Goal: Transaction & Acquisition: Purchase product/service

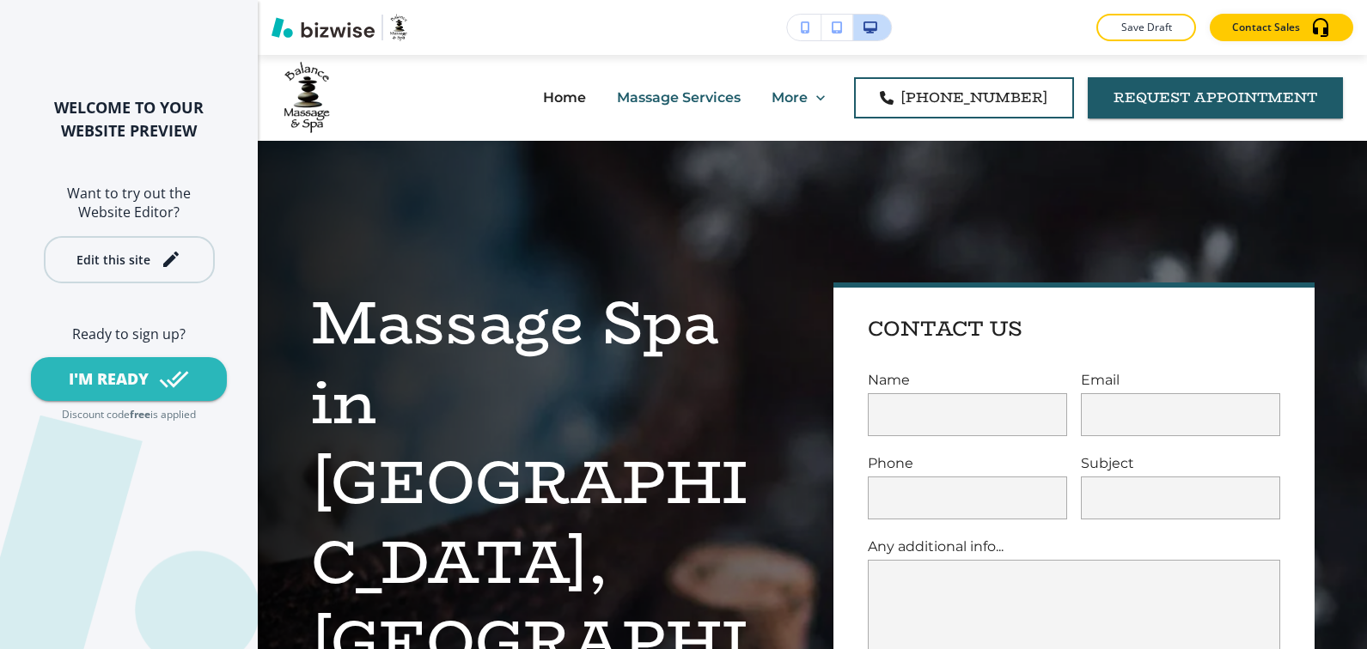
click at [123, 258] on div "Edit this site" at bounding box center [113, 259] width 74 height 13
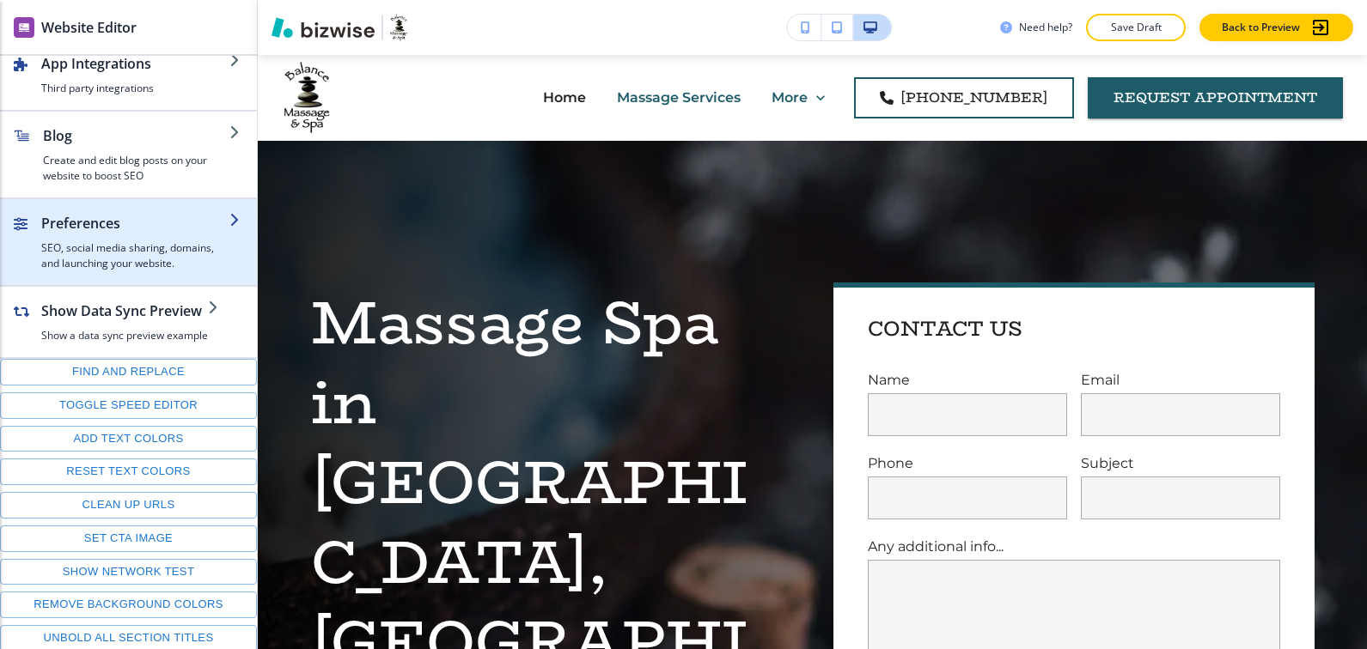
scroll to position [266, 0]
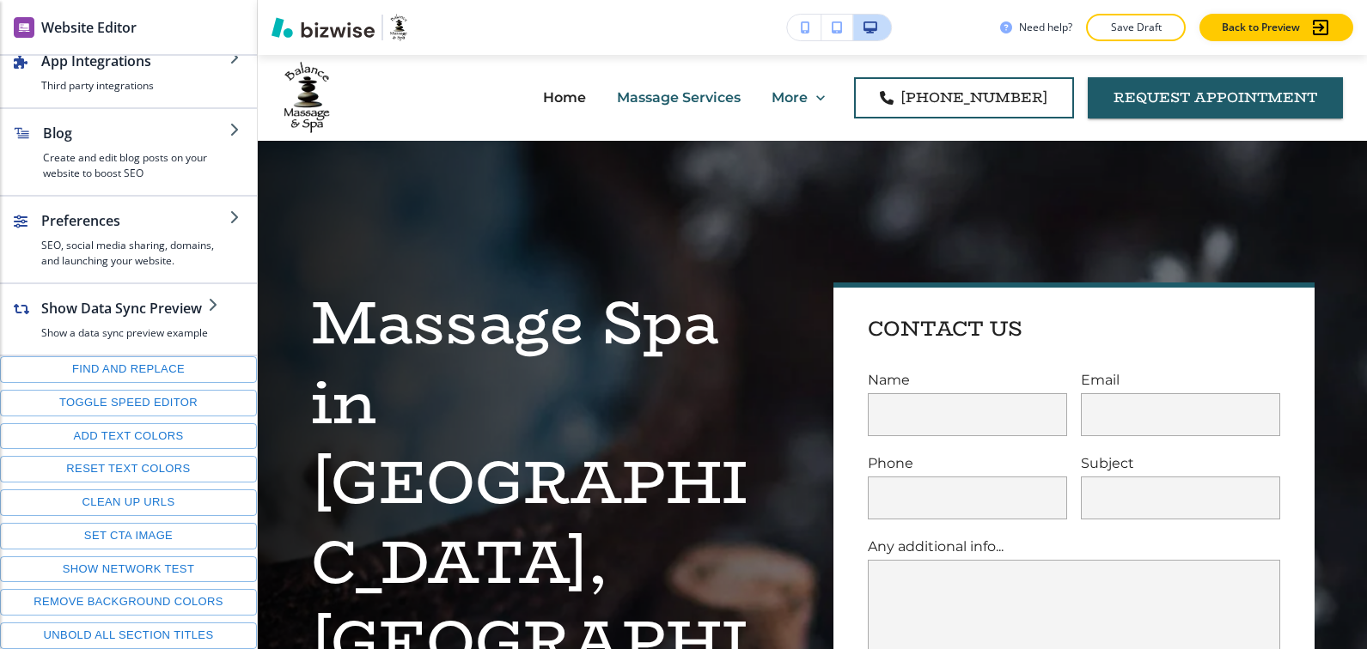
click at [149, 13] on div "Website Editor" at bounding box center [128, 27] width 257 height 54
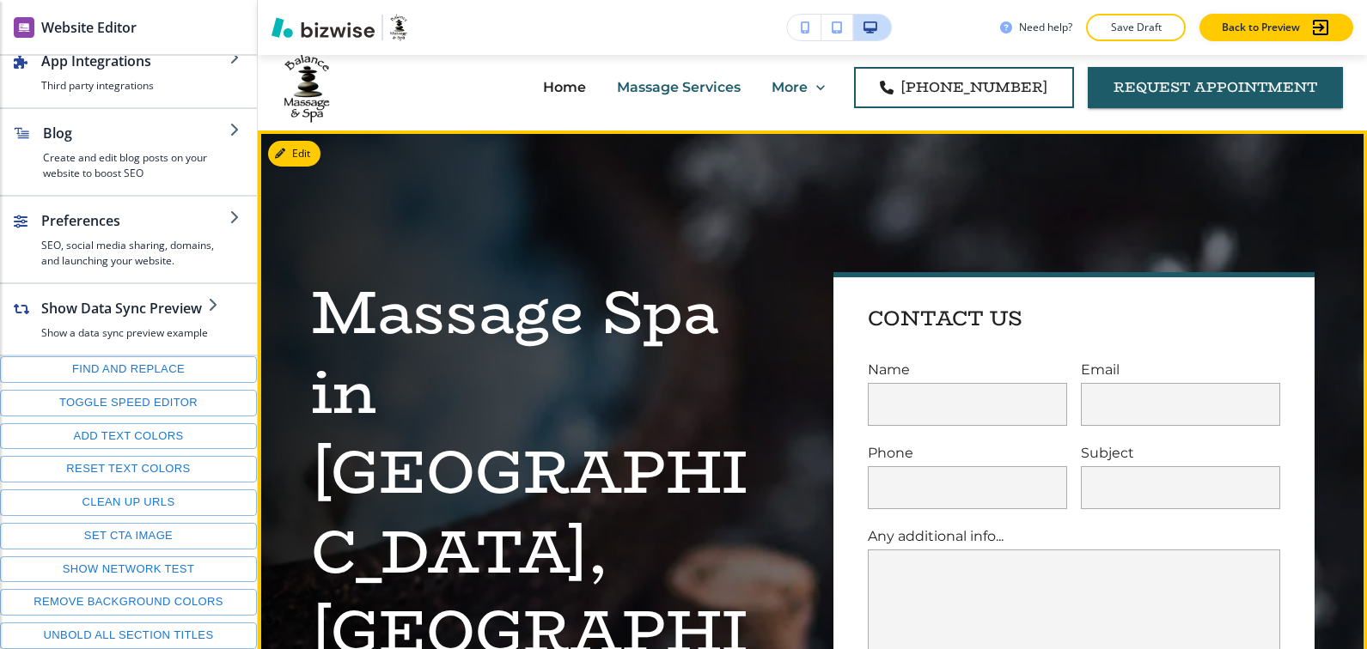
scroll to position [0, 0]
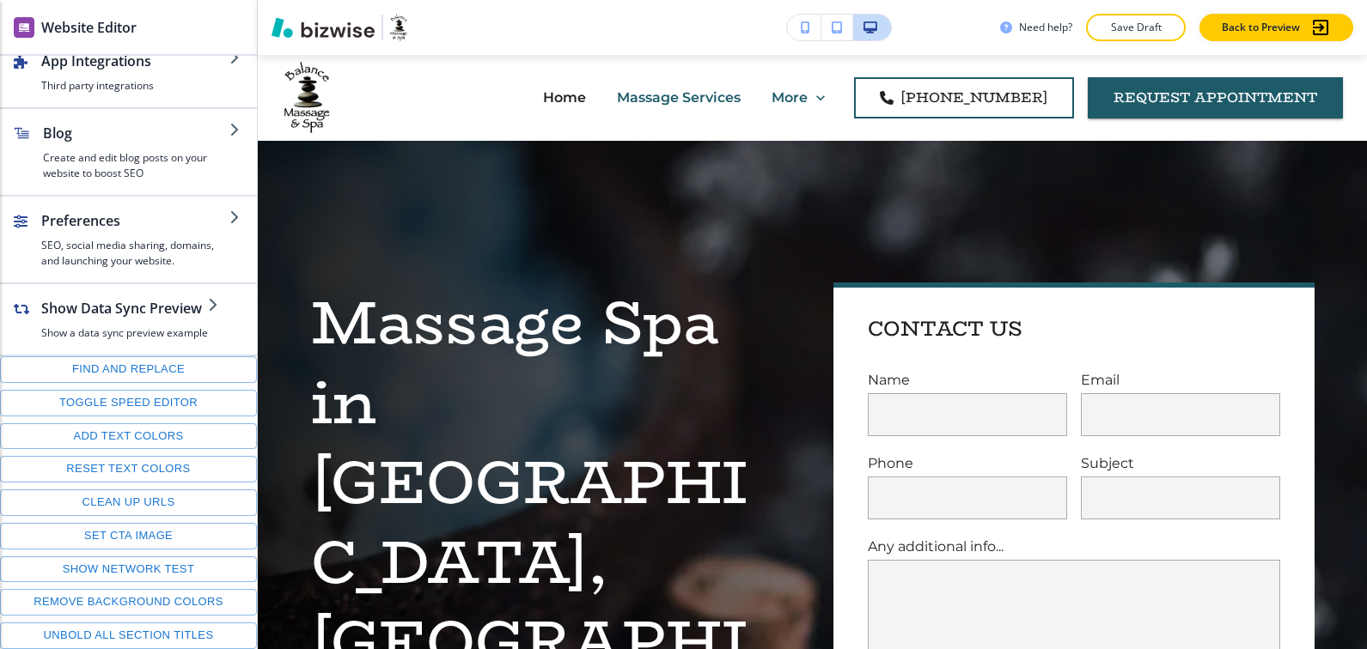
click at [458, 15] on div "Need help? Save Draft Back to Preview" at bounding box center [812, 27] width 1109 height 27
click at [1253, 28] on p "Back to Preview" at bounding box center [1261, 27] width 78 height 15
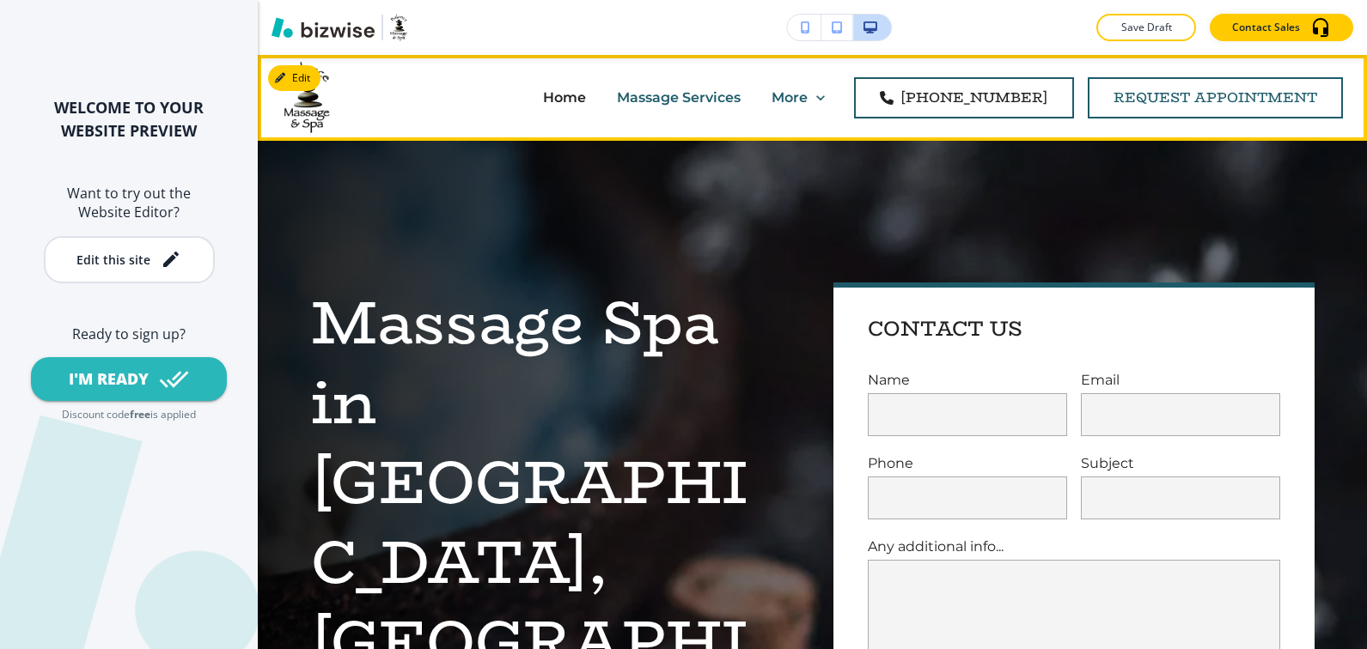
click at [1149, 97] on link "request appointment" at bounding box center [1215, 97] width 255 height 41
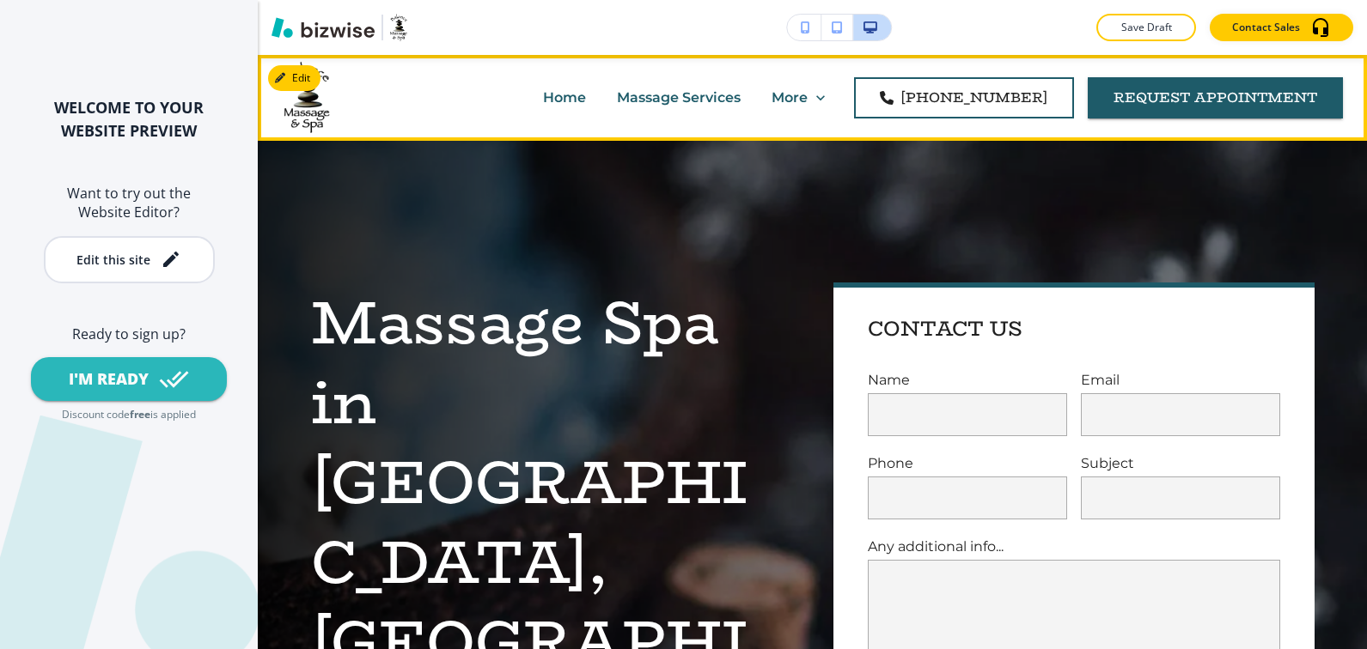
click at [543, 99] on p "Home" at bounding box center [564, 98] width 43 height 20
click at [543, 94] on p "Home" at bounding box center [564, 98] width 43 height 20
click at [617, 95] on p "Massage Services" at bounding box center [679, 98] width 124 height 20
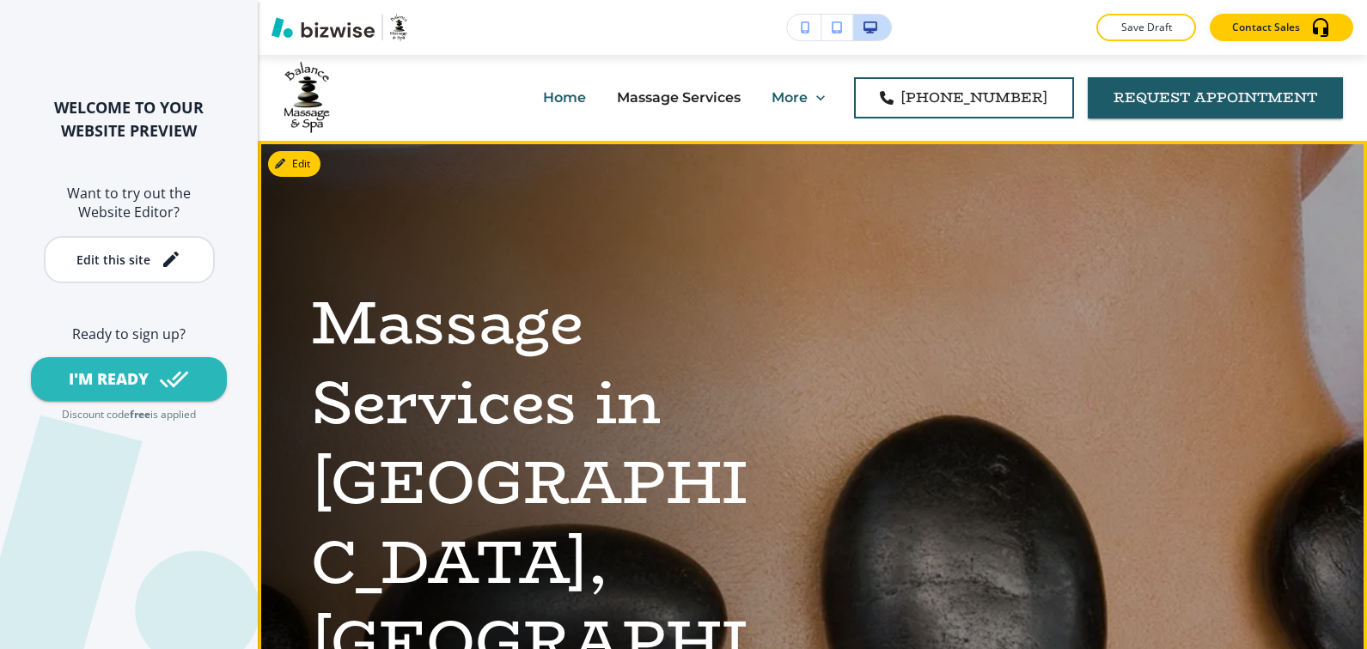
scroll to position [9, 0]
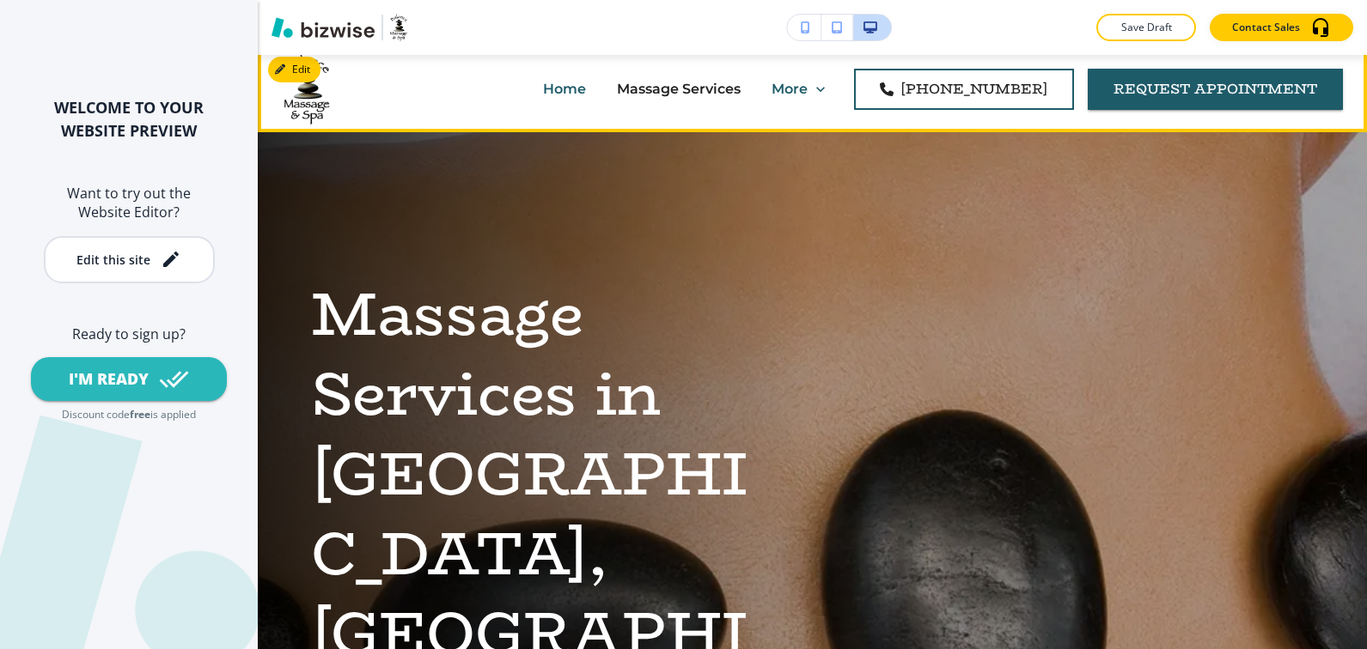
click at [543, 88] on p "Home" at bounding box center [564, 89] width 43 height 20
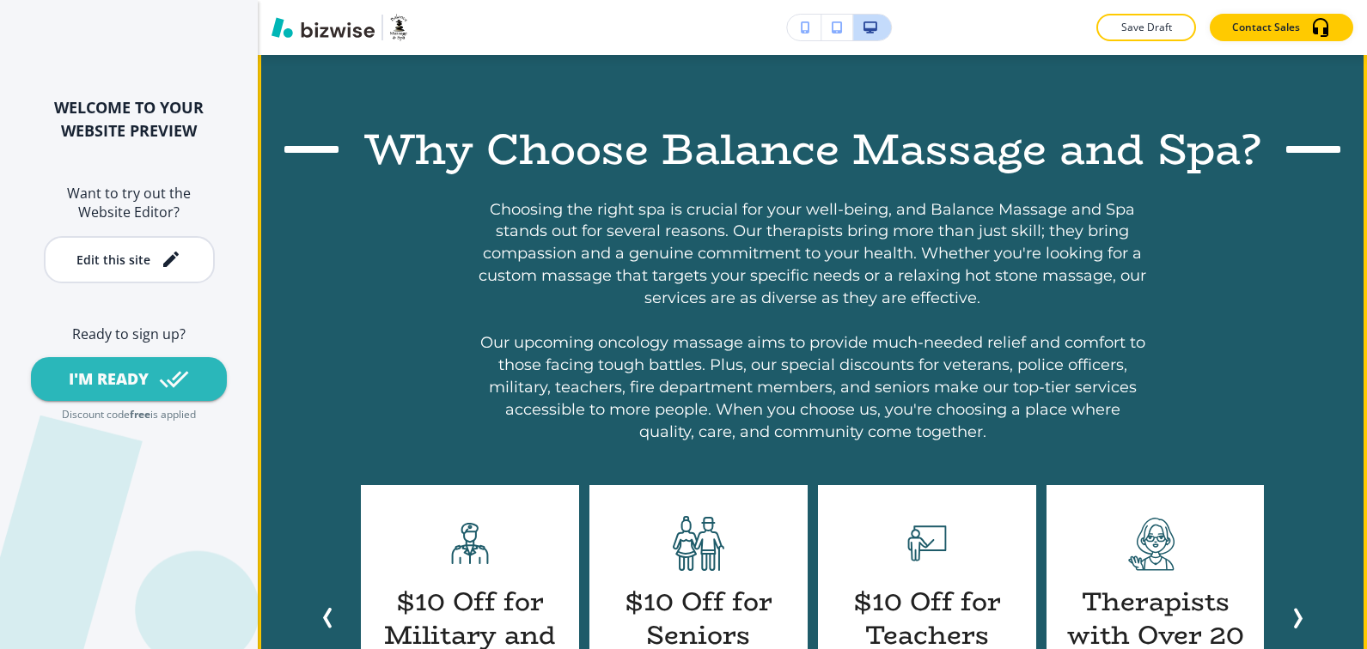
scroll to position [2214, 0]
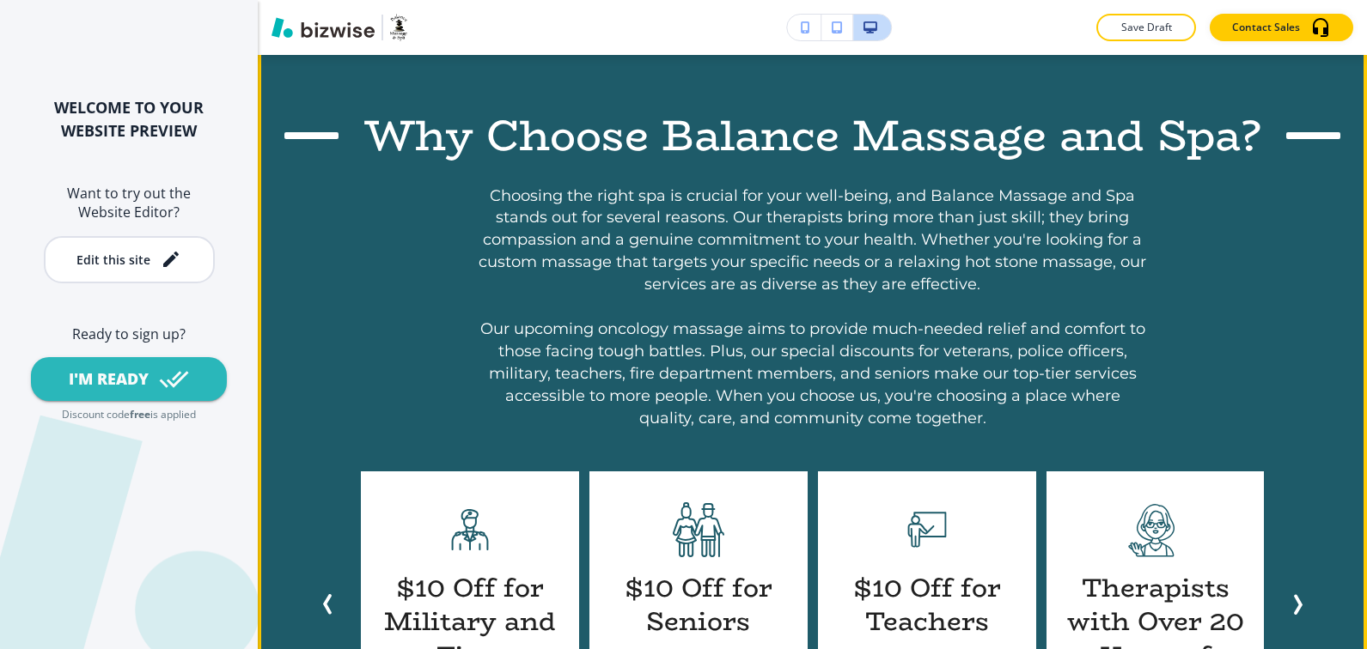
click at [1296, 594] on icon "Next Slide" at bounding box center [1297, 604] width 21 height 21
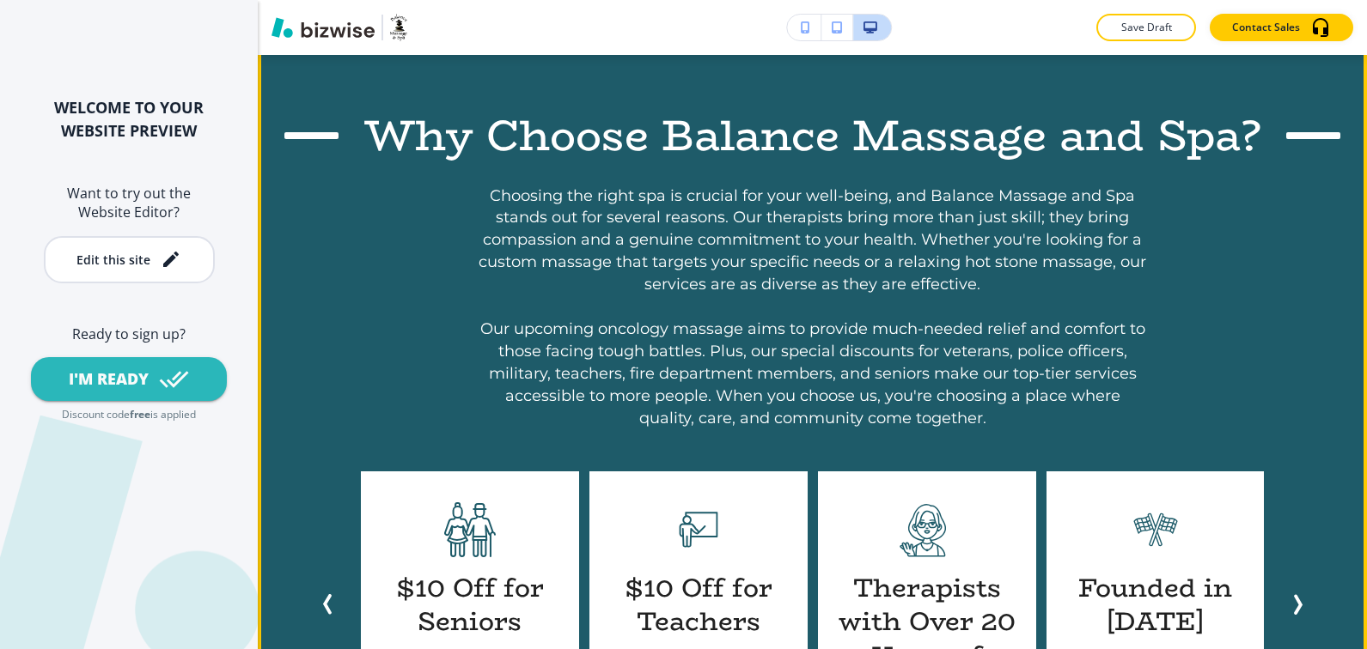
click at [1296, 594] on icon "Next Slide" at bounding box center [1297, 604] width 21 height 21
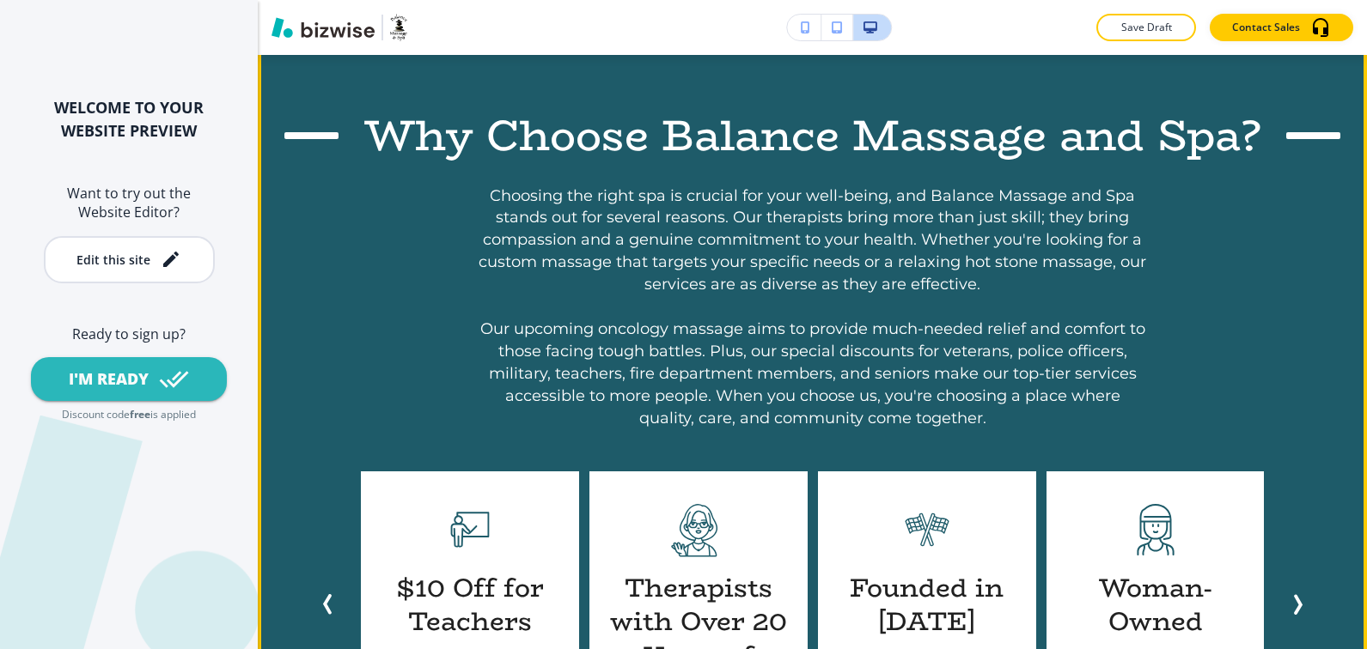
click at [1296, 594] on icon "Next Slide" at bounding box center [1297, 604] width 21 height 21
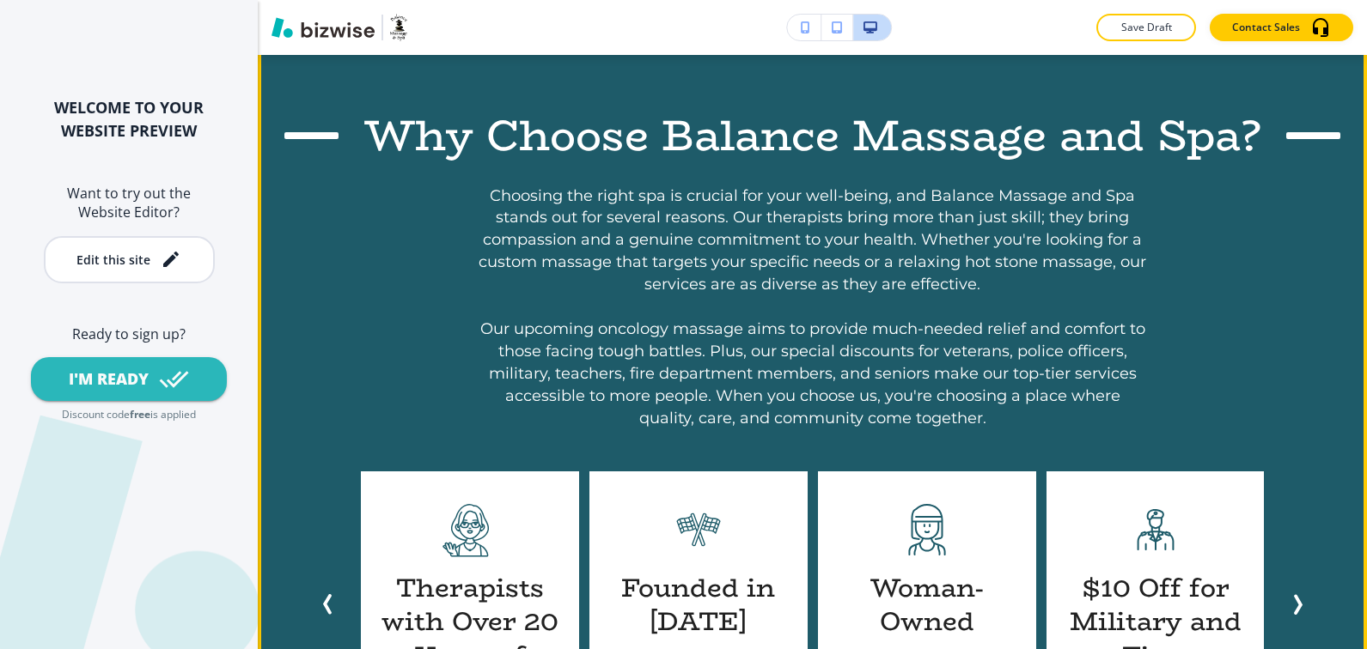
click at [1296, 594] on icon "Next Slide" at bounding box center [1297, 604] width 21 height 21
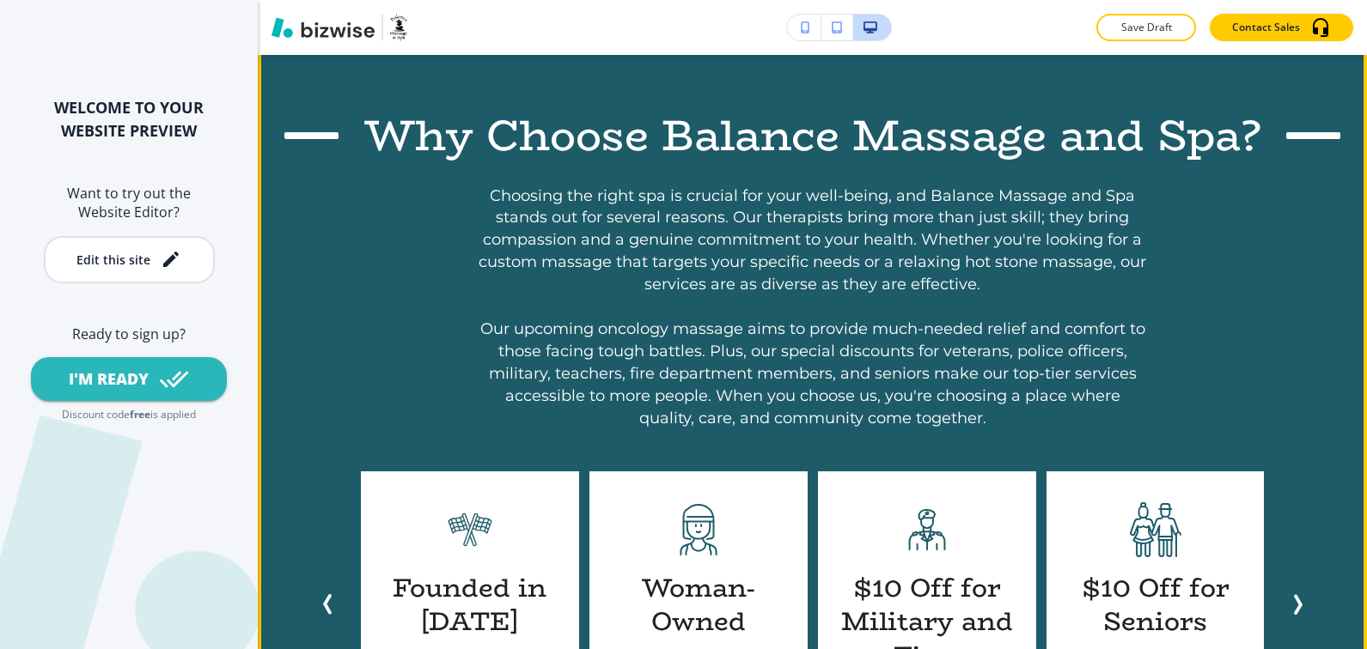
click at [1296, 594] on icon "Next Slide" at bounding box center [1297, 604] width 21 height 21
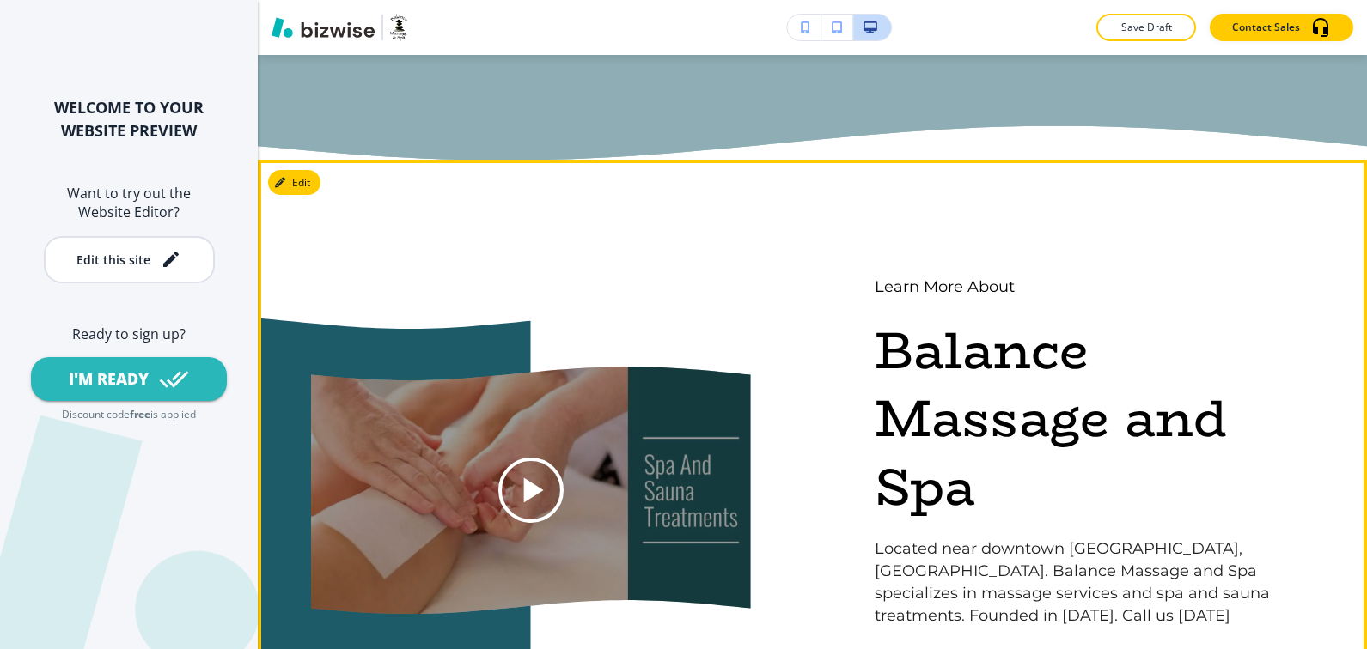
scroll to position [4924, 0]
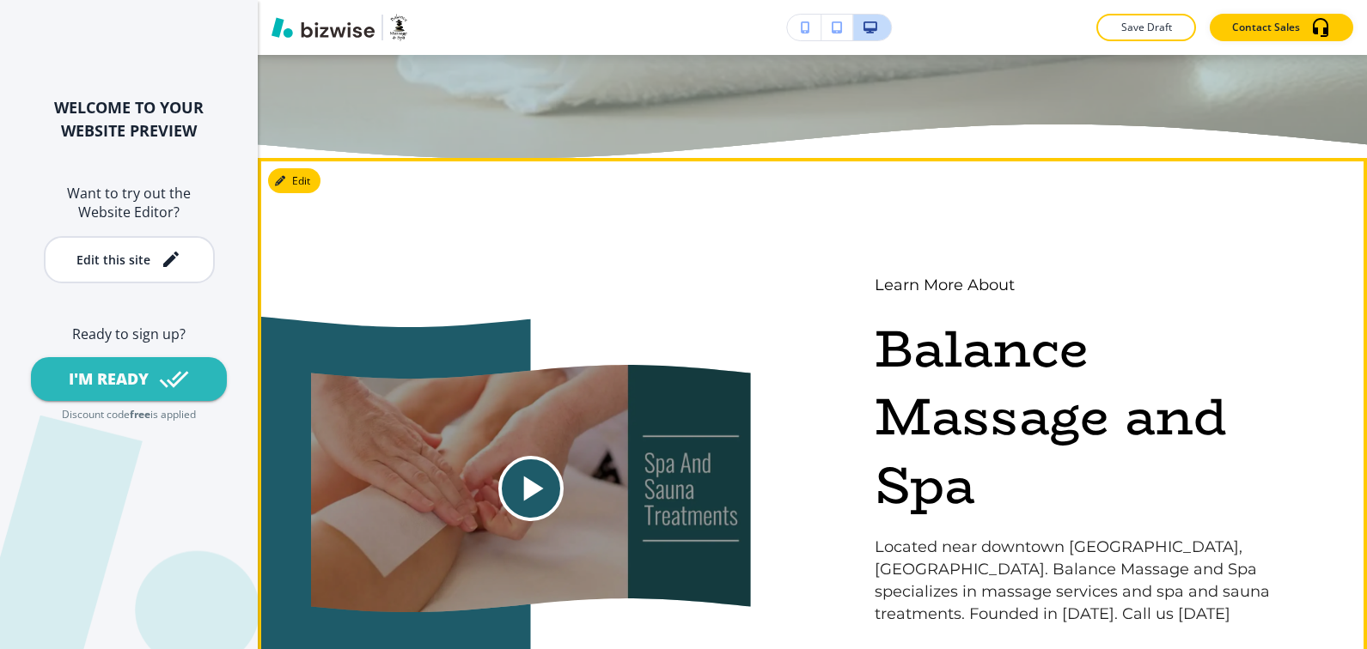
click at [533, 477] on icon at bounding box center [533, 489] width 20 height 25
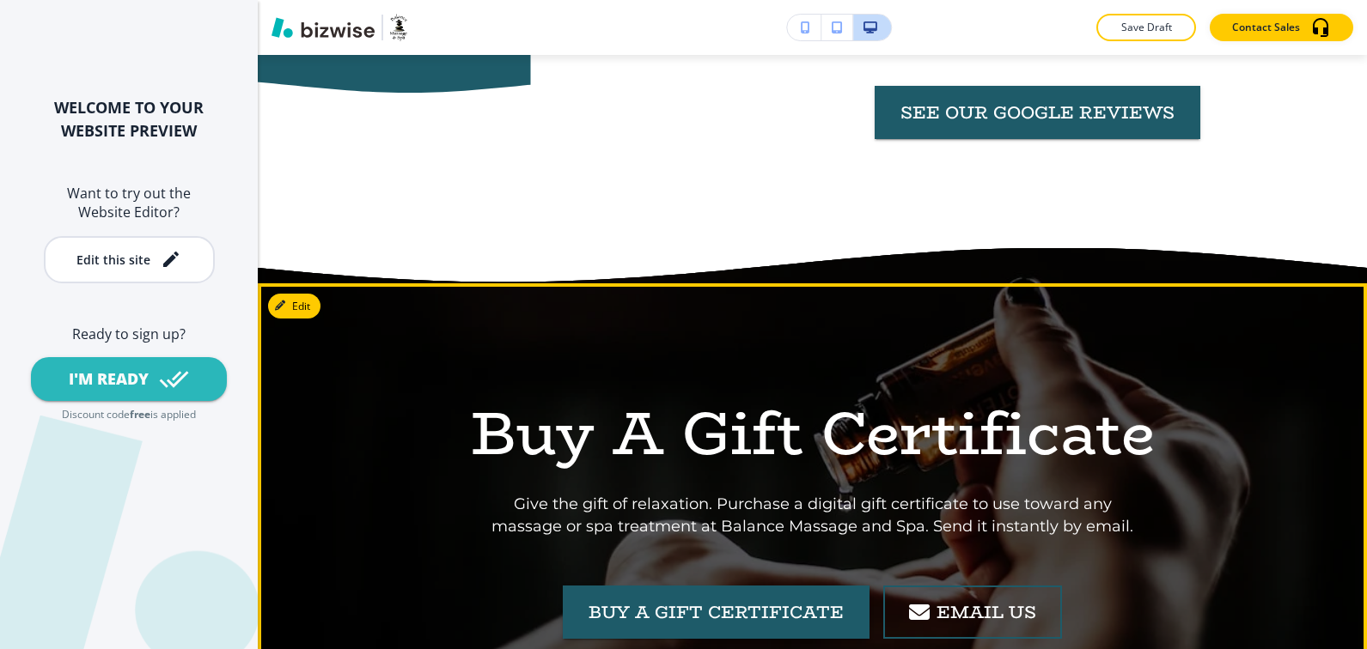
scroll to position [5497, 0]
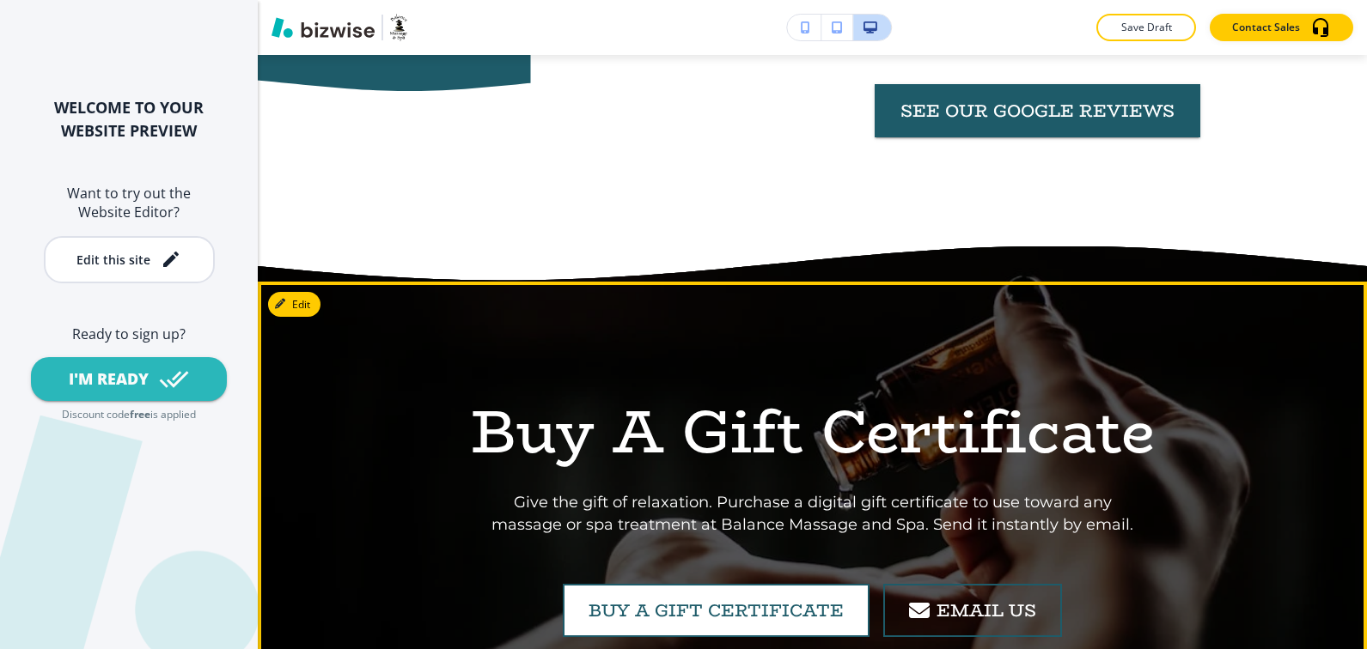
click at [765, 584] on link "Buy A Gift Certificate" at bounding box center [716, 610] width 307 height 53
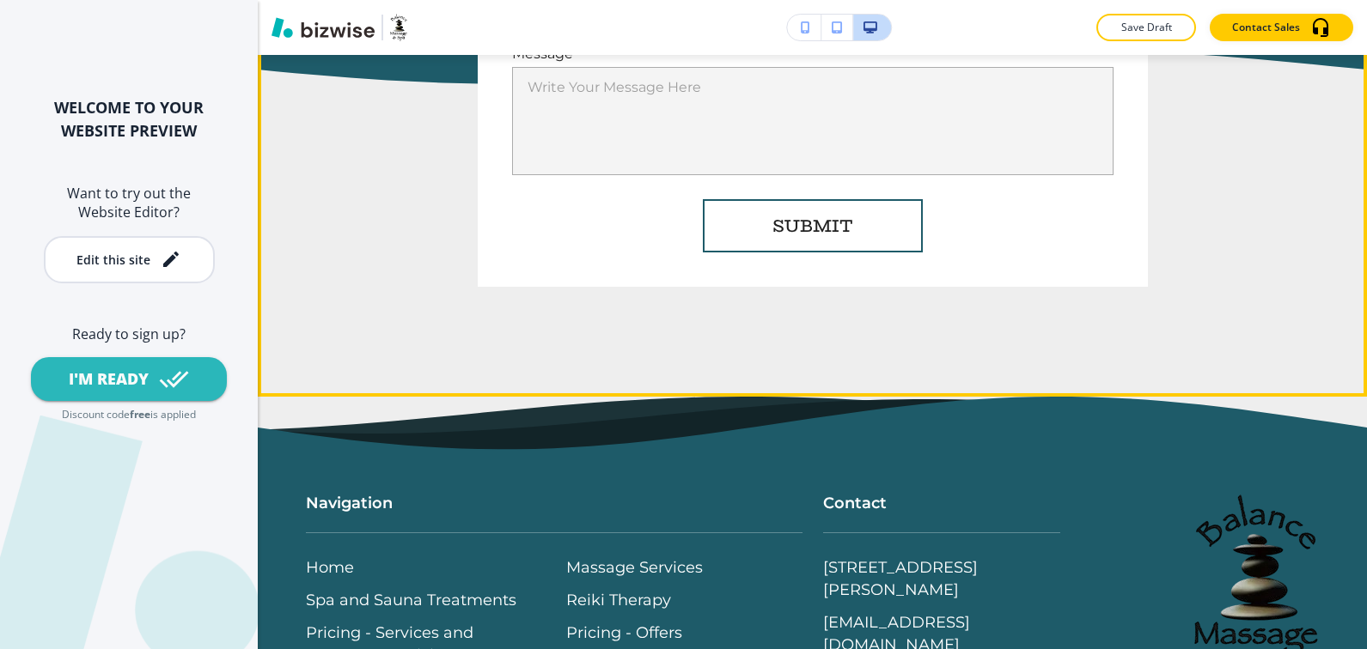
scroll to position [7727, 0]
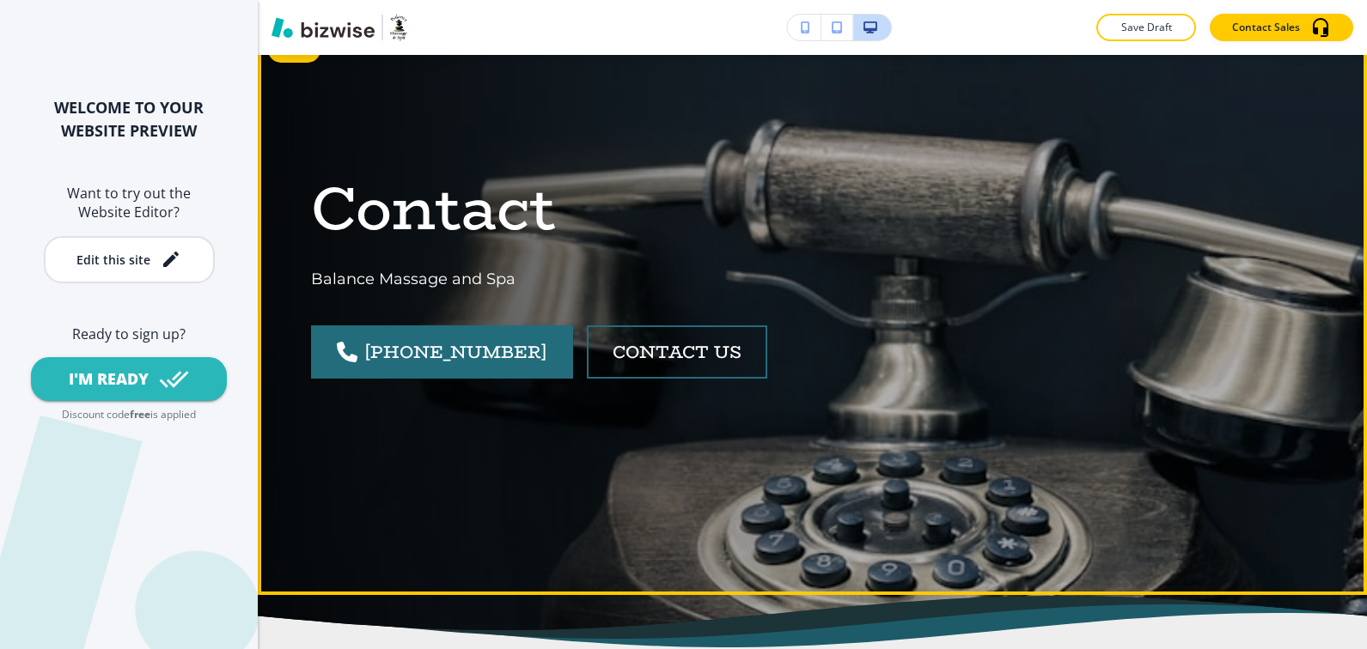
scroll to position [100, 0]
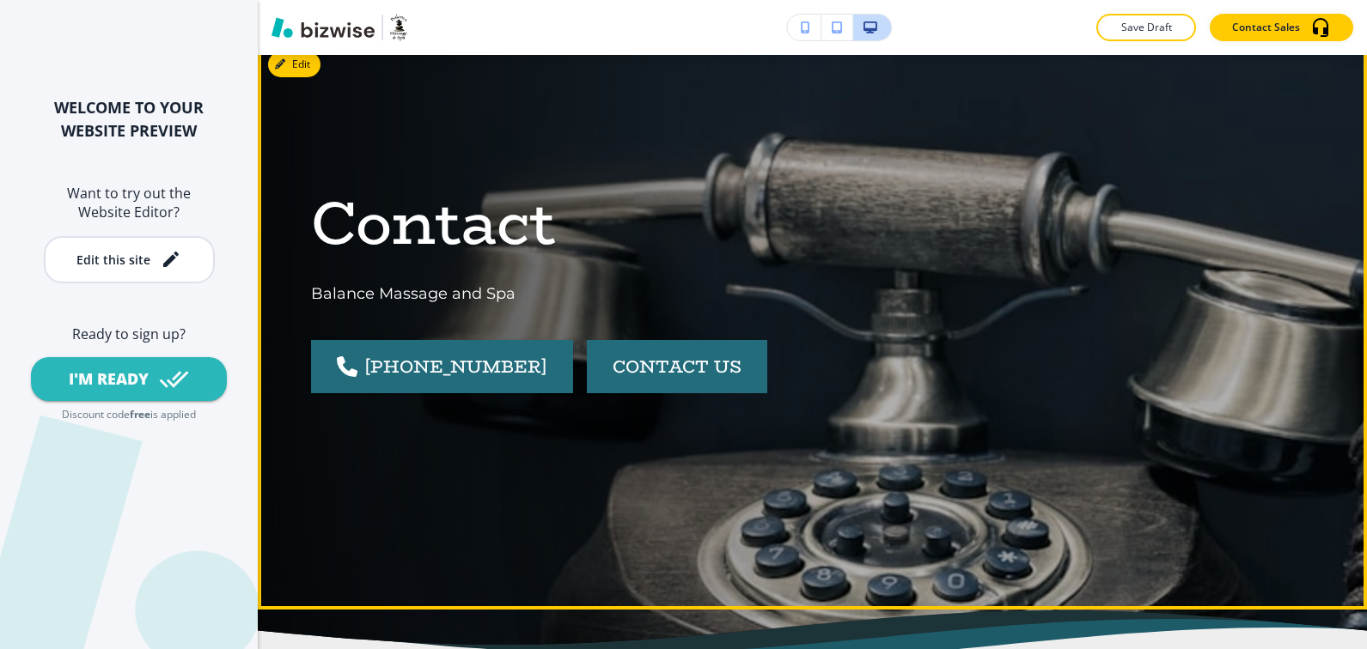
click at [666, 364] on button "CONTACT US" at bounding box center [677, 366] width 180 height 53
click at [669, 358] on button "CONTACT US" at bounding box center [677, 366] width 180 height 53
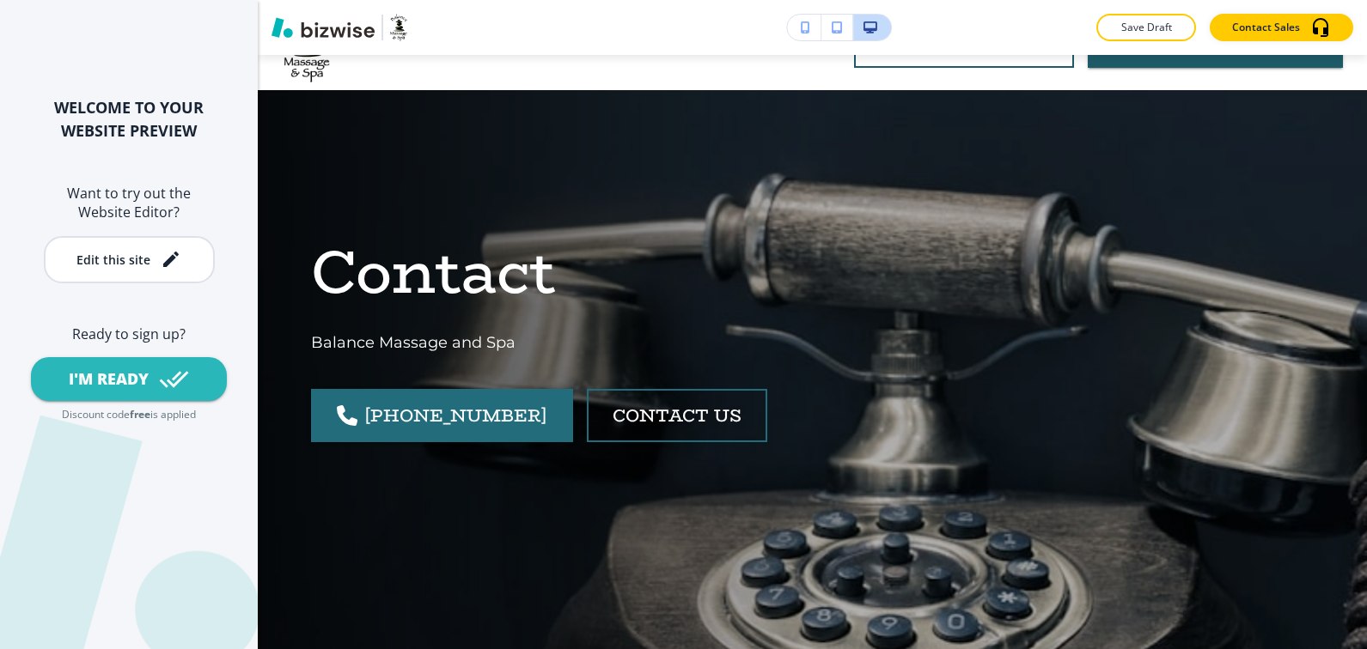
scroll to position [0, 0]
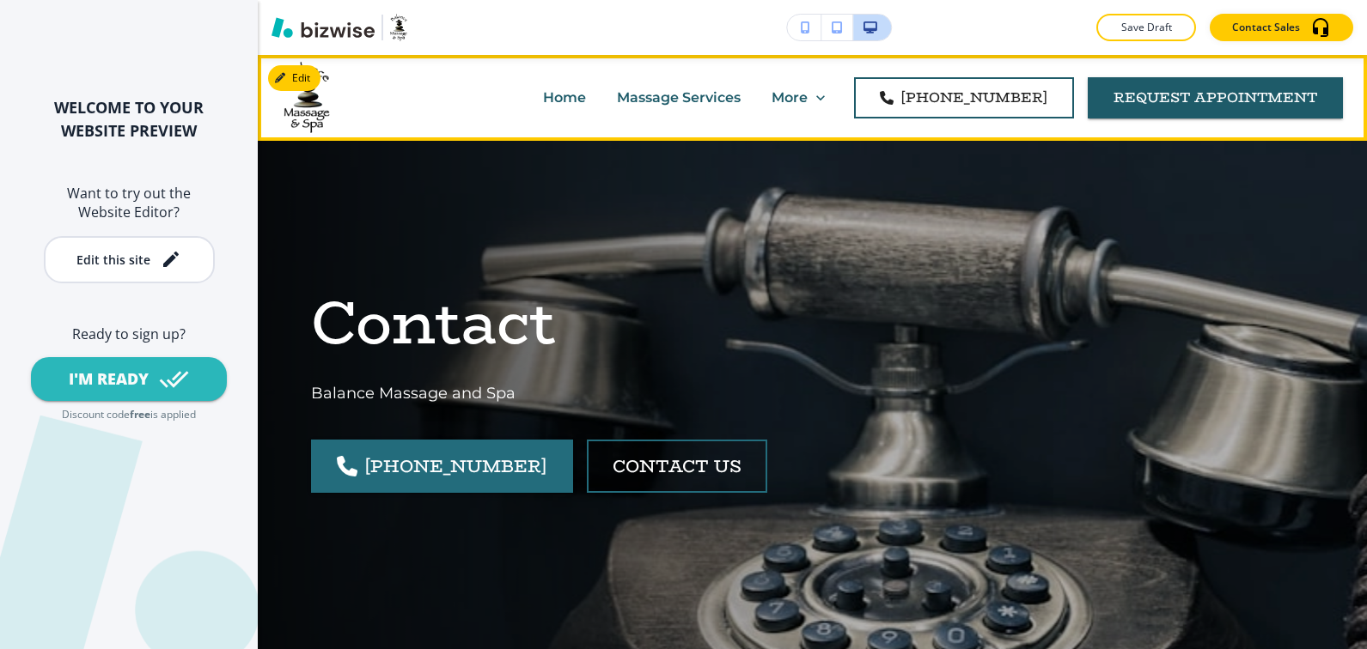
click at [617, 96] on p "Massage Services" at bounding box center [679, 98] width 124 height 20
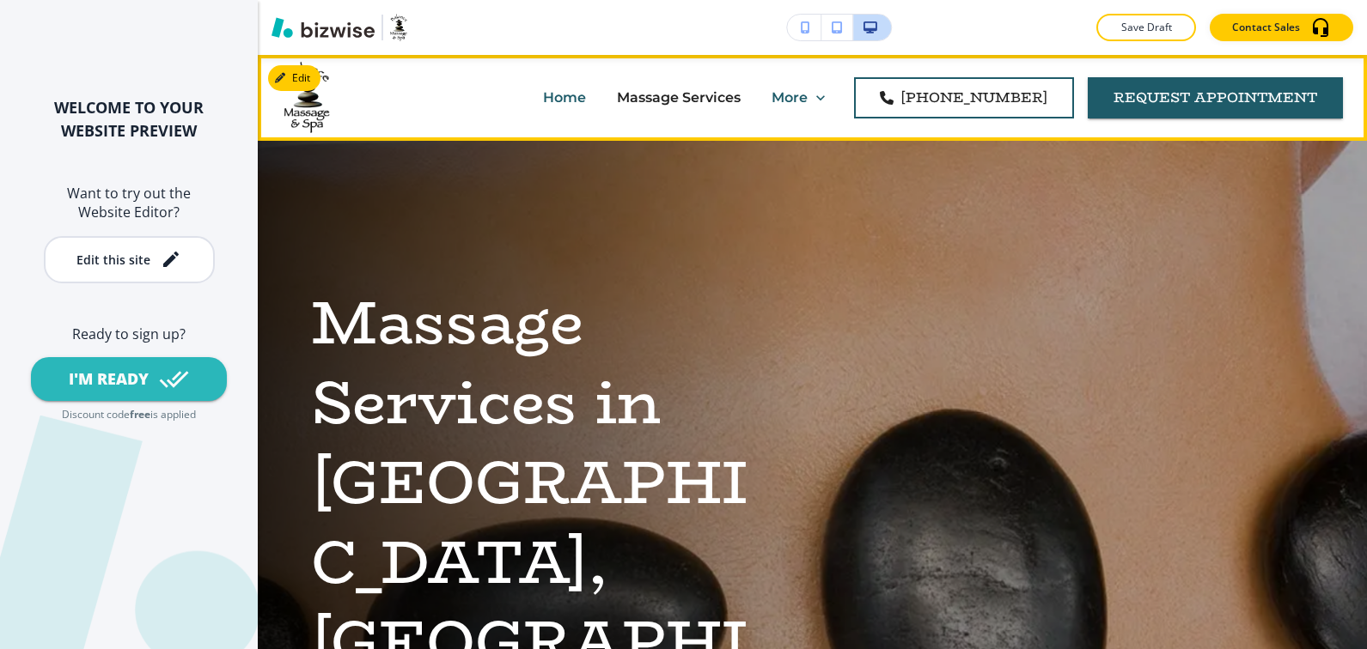
click at [613, 156] on p "Spa and Sauna Treatments" at bounding box center [516, 166] width 192 height 20
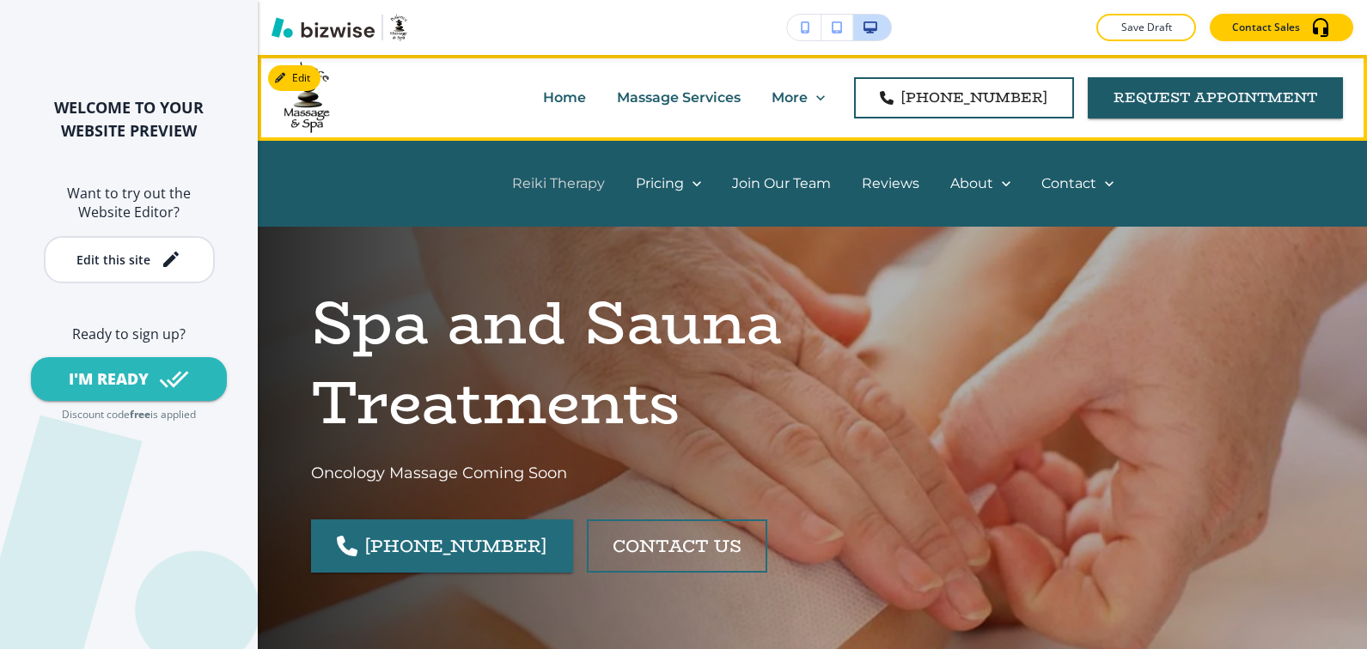
click at [590, 184] on p "Reiki Therapy" at bounding box center [558, 184] width 93 height 20
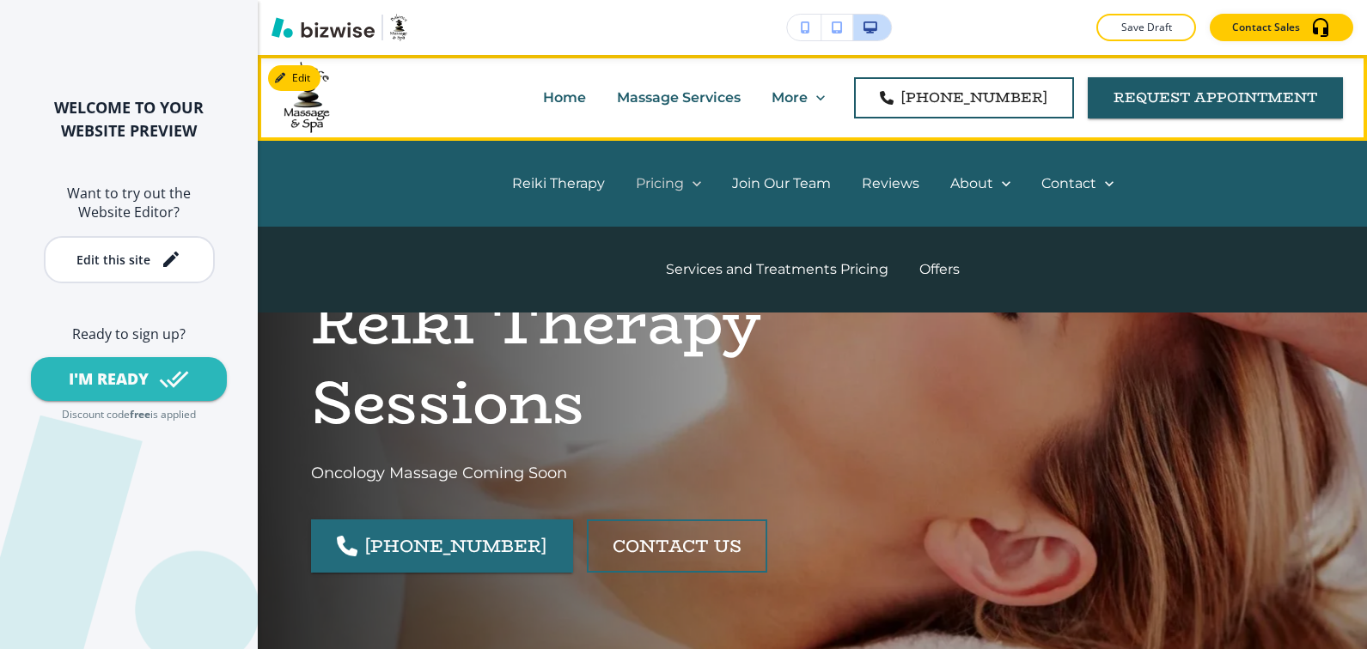
click at [669, 182] on p "Pricing" at bounding box center [660, 184] width 48 height 20
click at [762, 267] on p "Services and Treatments Pricing" at bounding box center [777, 269] width 223 height 20
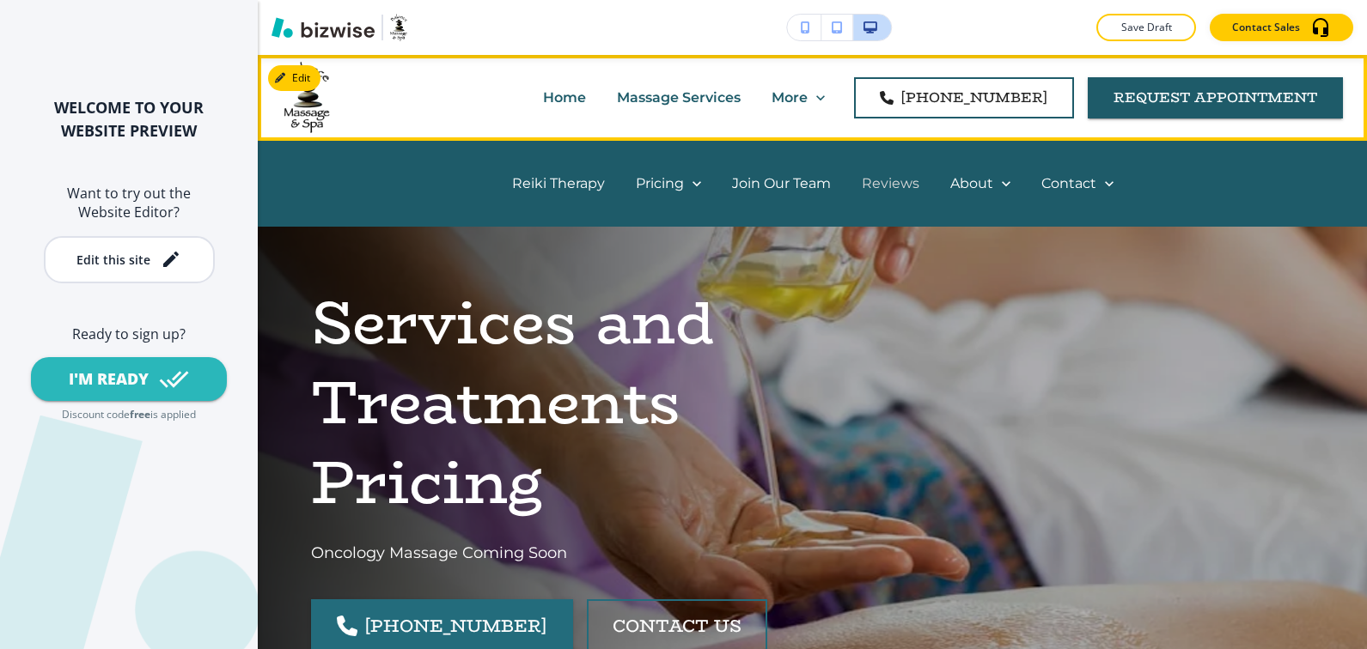
click at [894, 182] on p "Reviews" at bounding box center [891, 184] width 58 height 20
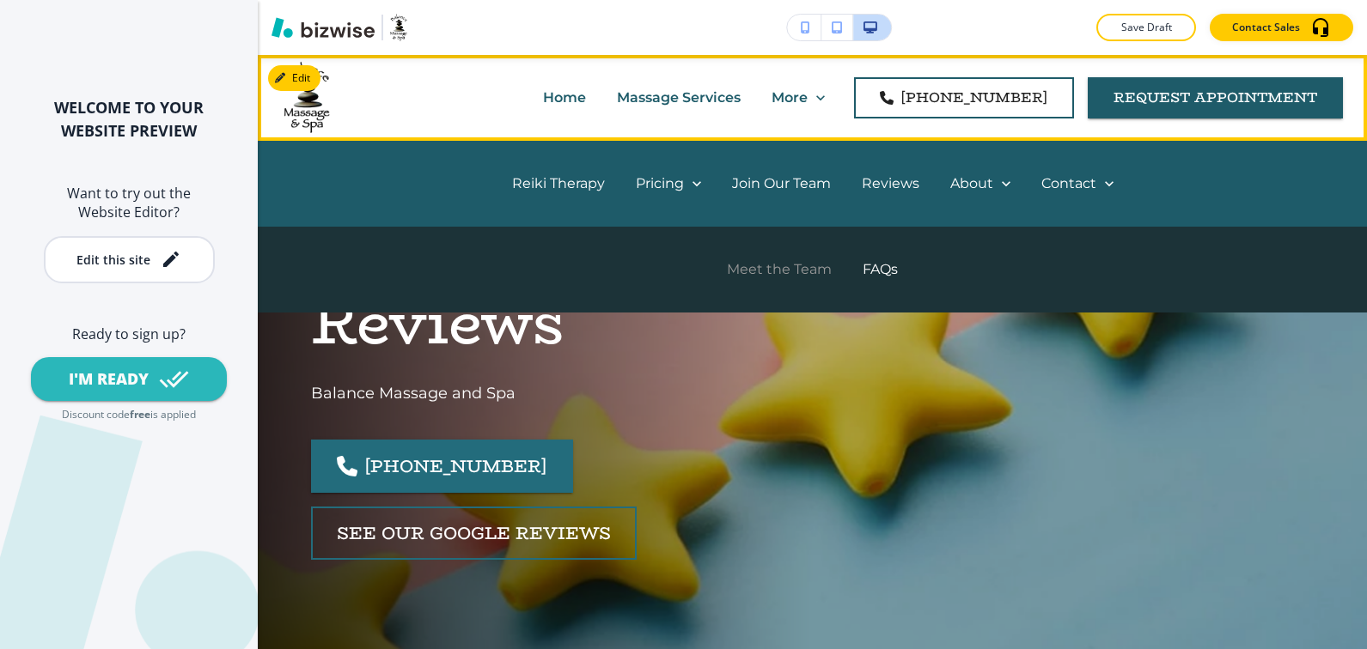
click at [801, 269] on p "Meet the Team" at bounding box center [779, 269] width 105 height 20
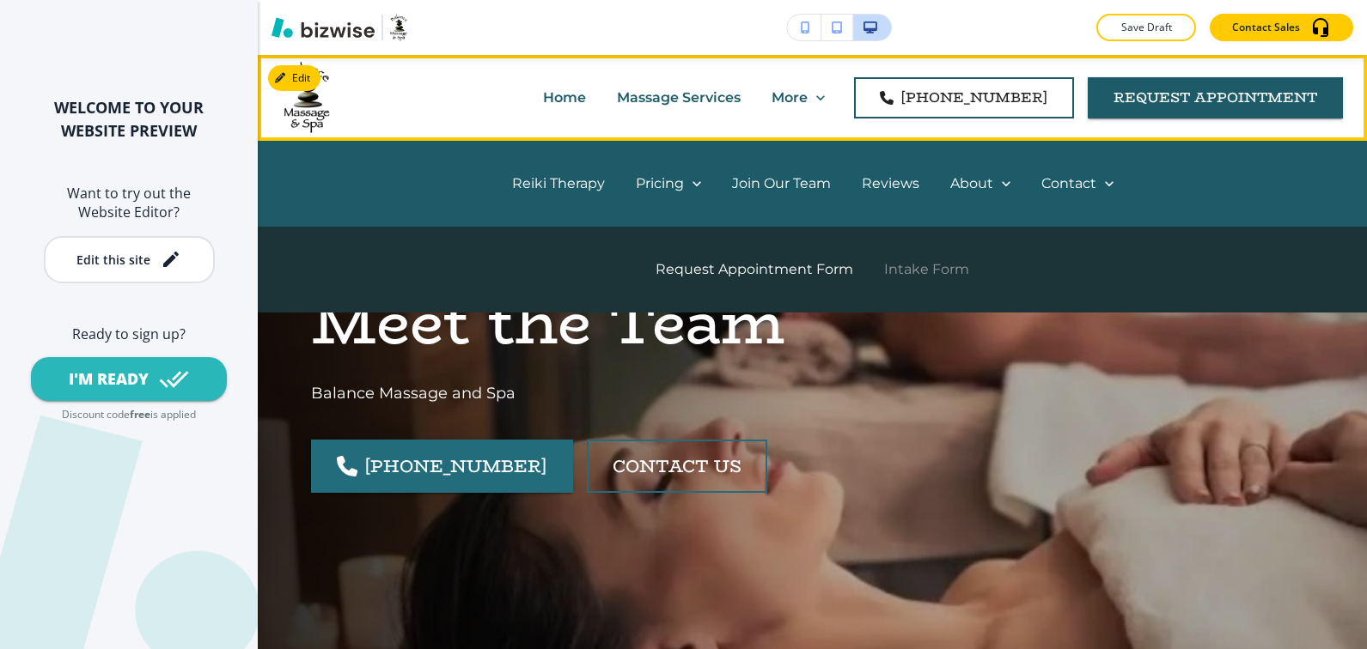
click at [954, 270] on p "Intake Form" at bounding box center [926, 269] width 85 height 20
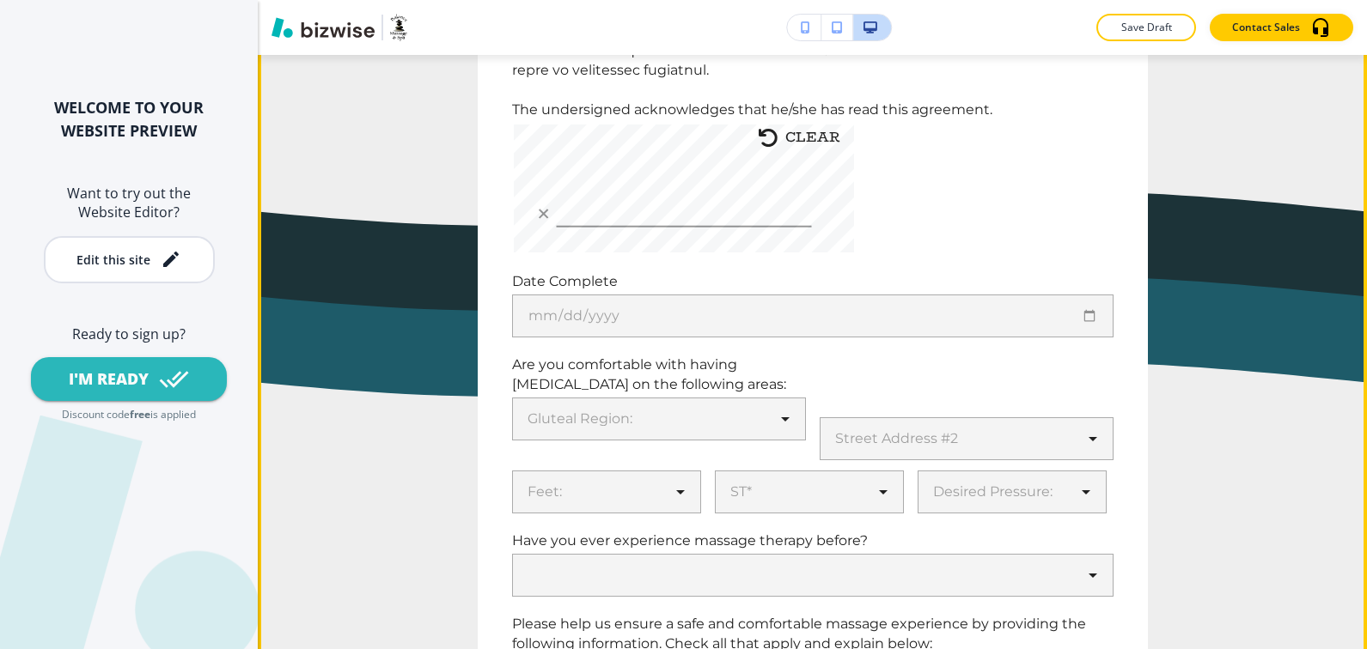
scroll to position [1734, 0]
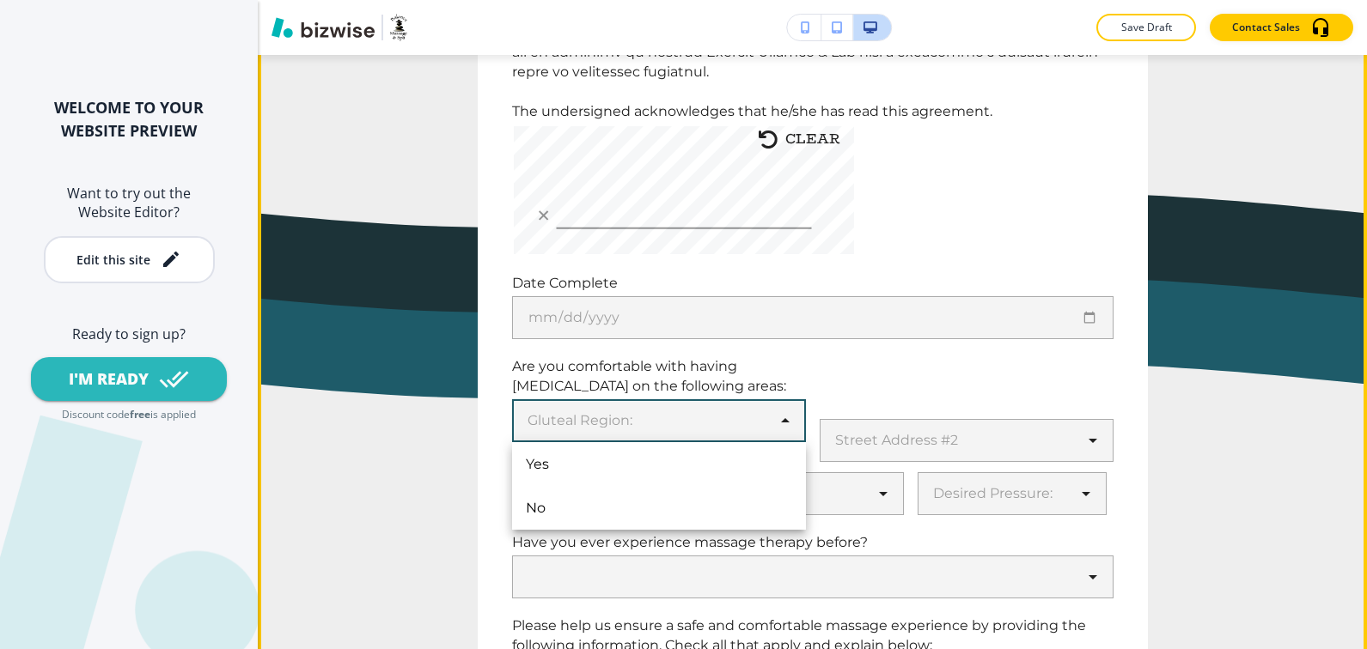
click at [781, 0] on body "WELCOME TO YOUR WEBSITE PREVIEW Want to try out the Website Editor? Edit this s…" at bounding box center [683, 0] width 1367 height 0
click at [845, 369] on div at bounding box center [683, 324] width 1367 height 649
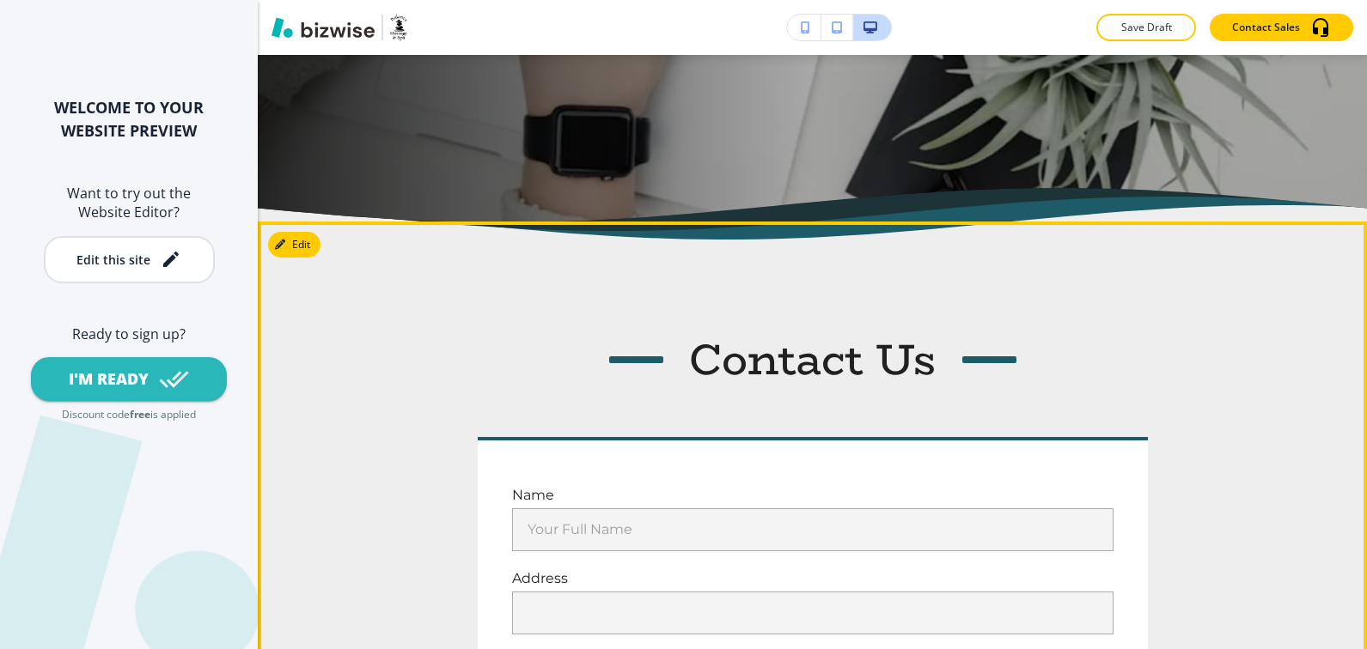
scroll to position [0, 0]
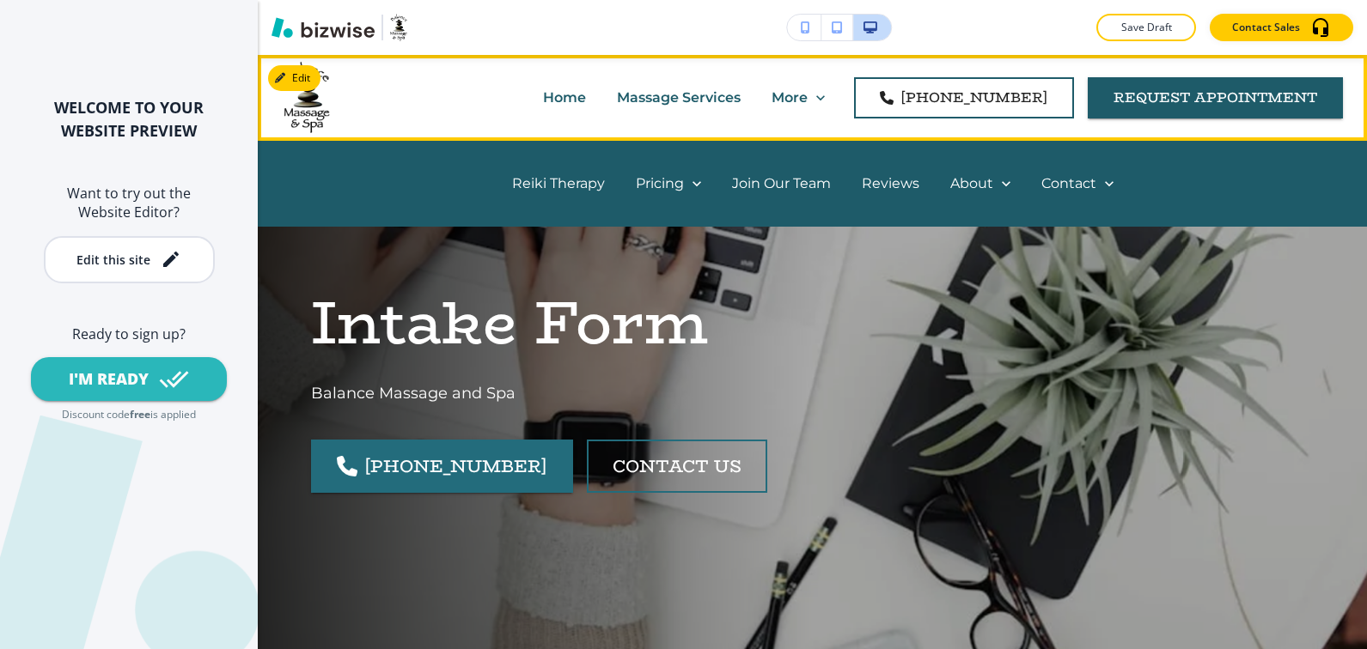
click at [808, 95] on p "More" at bounding box center [789, 98] width 36 height 20
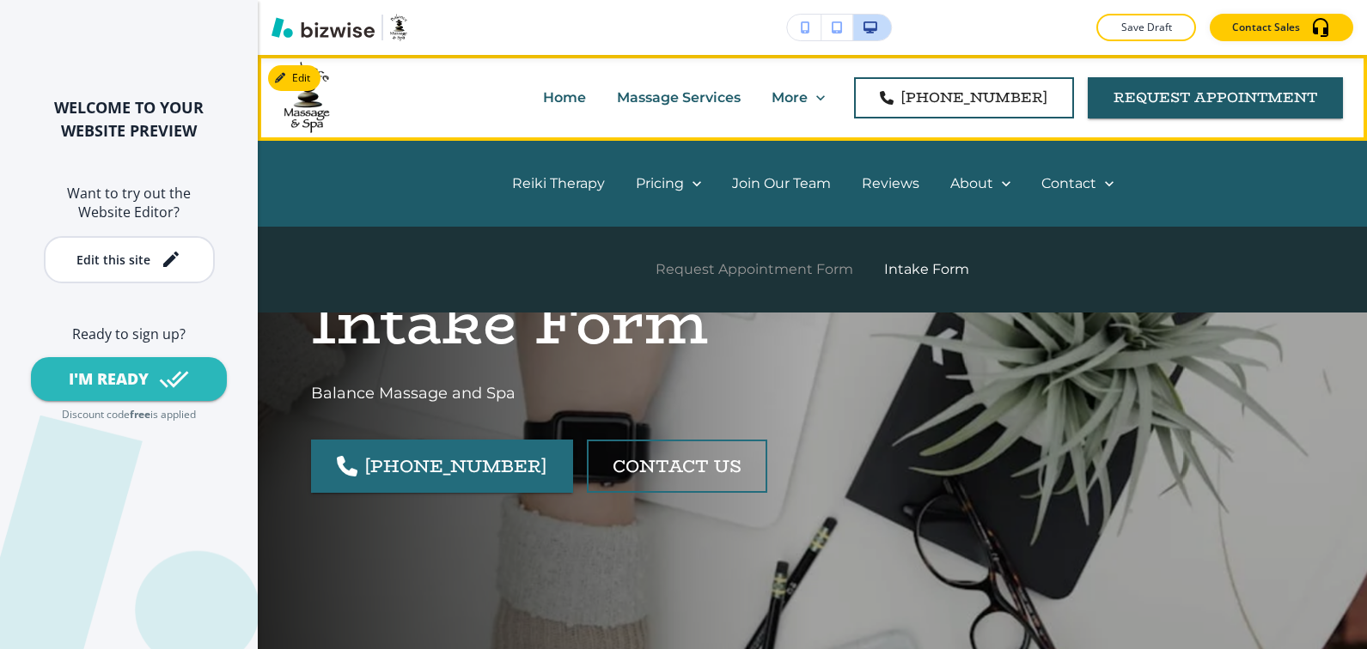
click at [807, 271] on p "Request Appointment Form" at bounding box center [754, 269] width 198 height 20
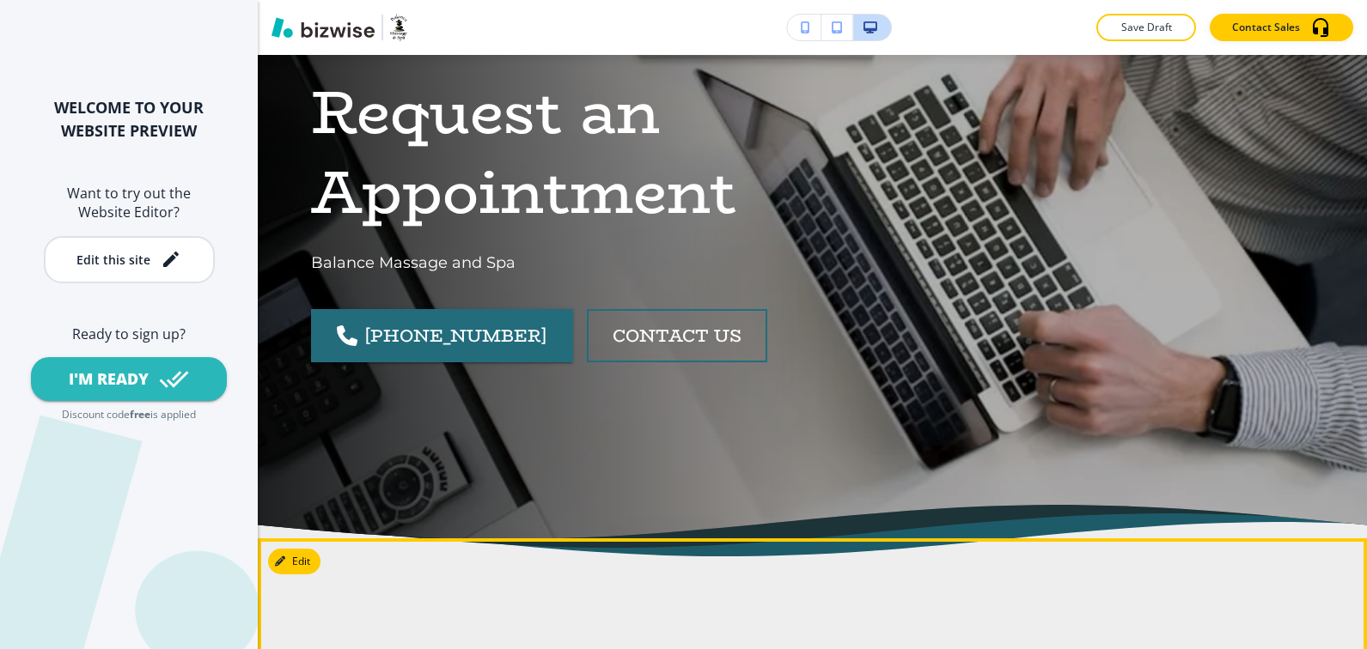
scroll to position [28, 0]
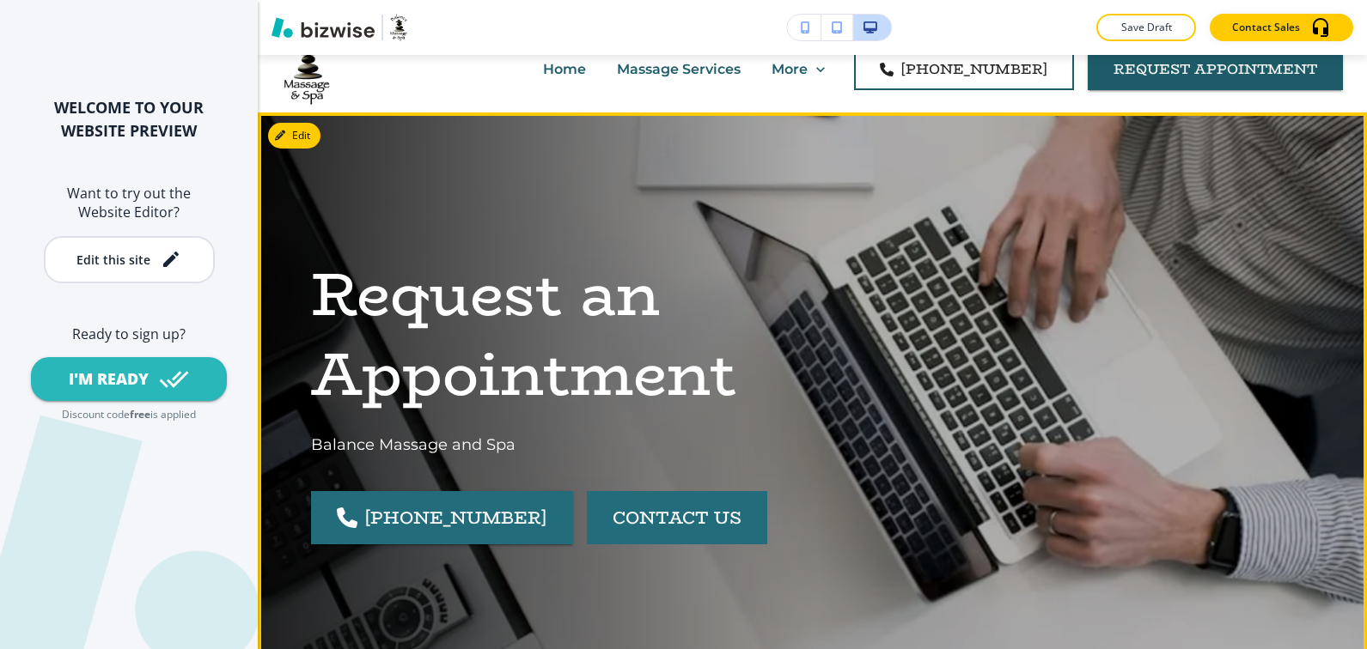
click at [664, 519] on button "CONTACT US" at bounding box center [677, 517] width 180 height 53
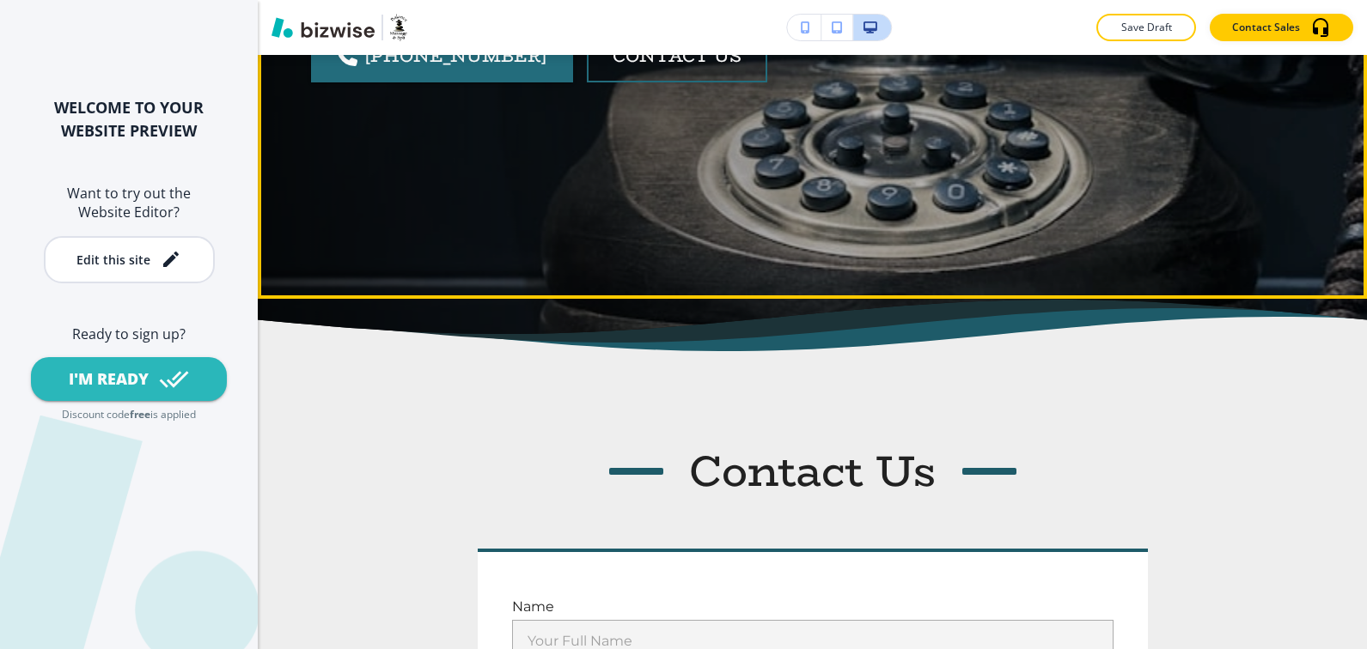
scroll to position [0, 0]
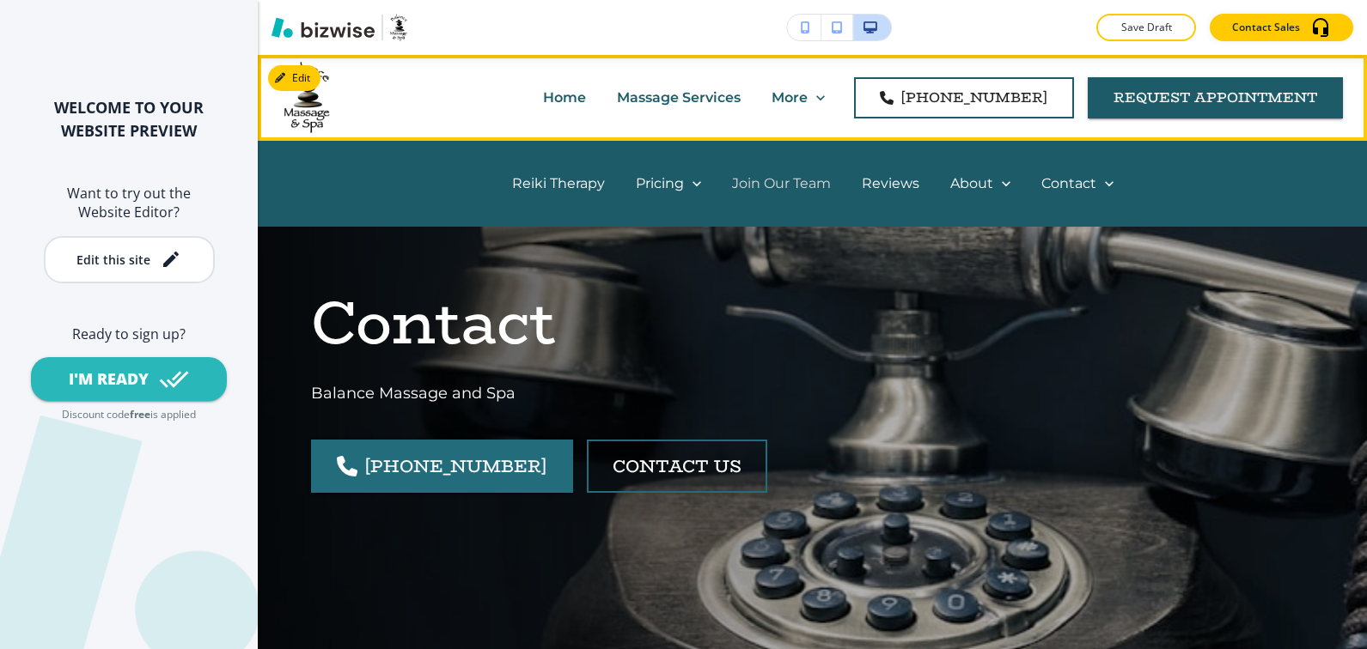
click at [802, 182] on p "Join Our Team" at bounding box center [781, 184] width 99 height 20
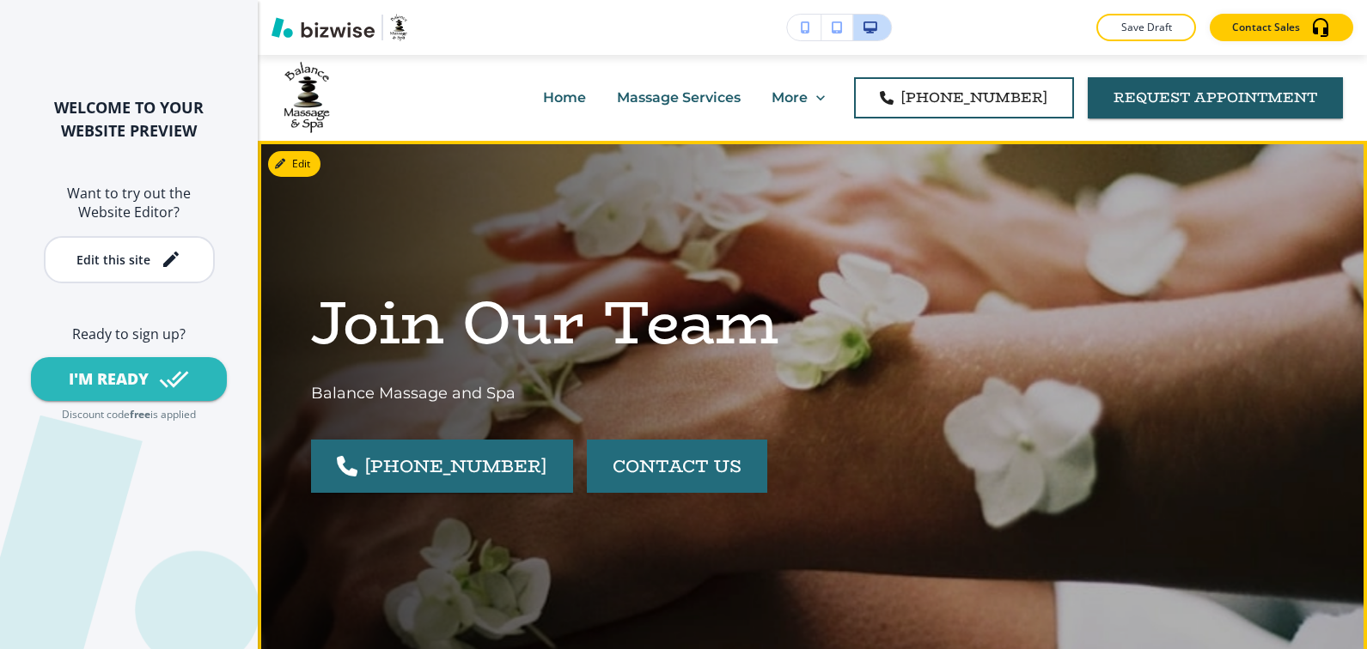
click at [669, 471] on button "CONTACT US" at bounding box center [677, 466] width 180 height 53
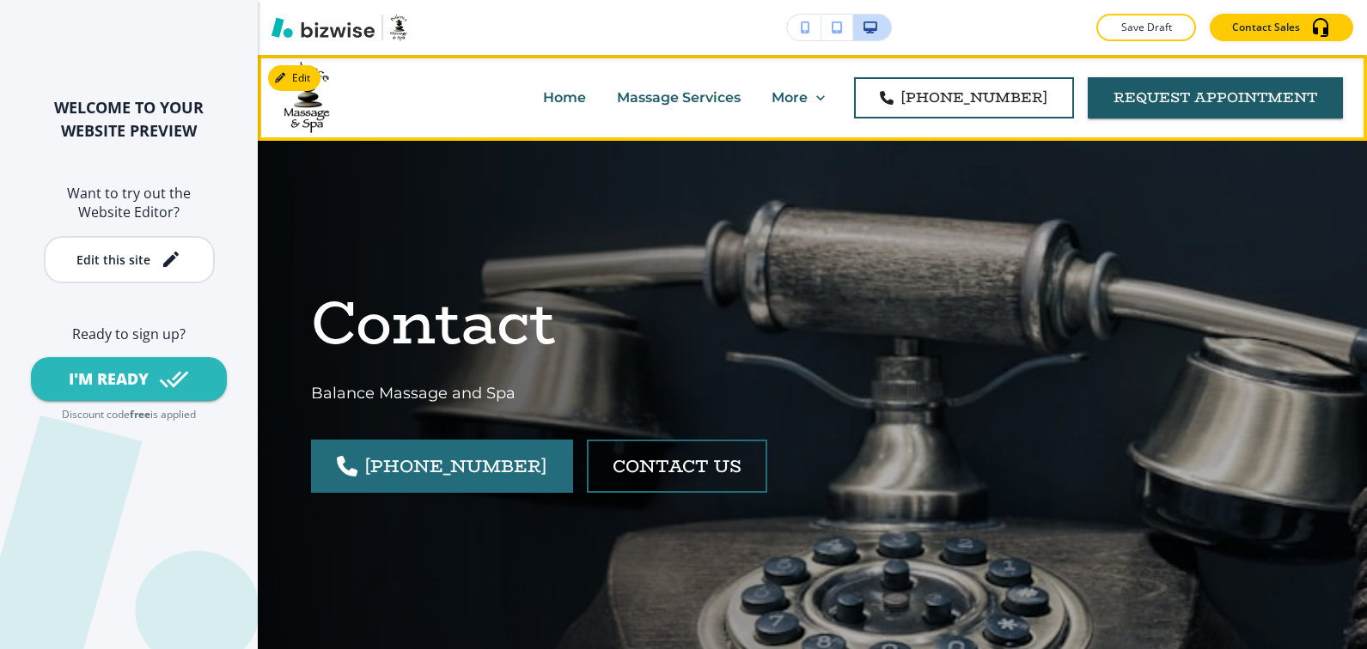
click at [543, 95] on p "Home" at bounding box center [564, 98] width 43 height 20
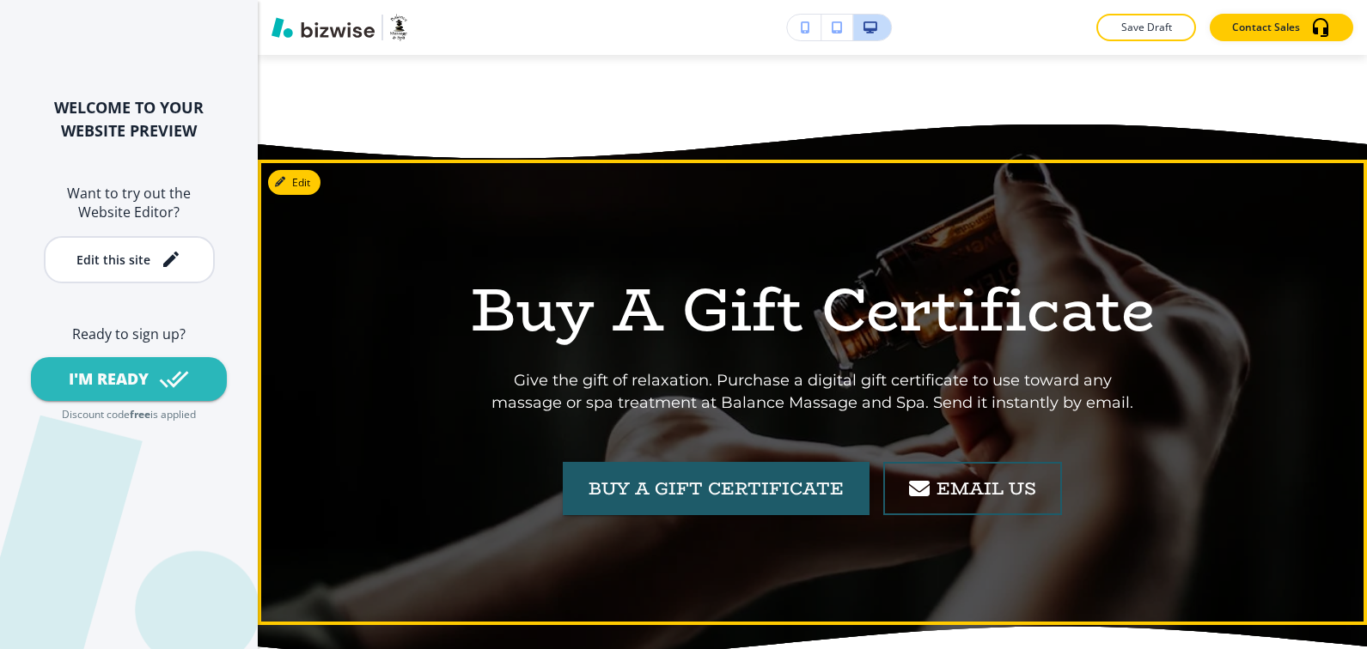
scroll to position [5619, 0]
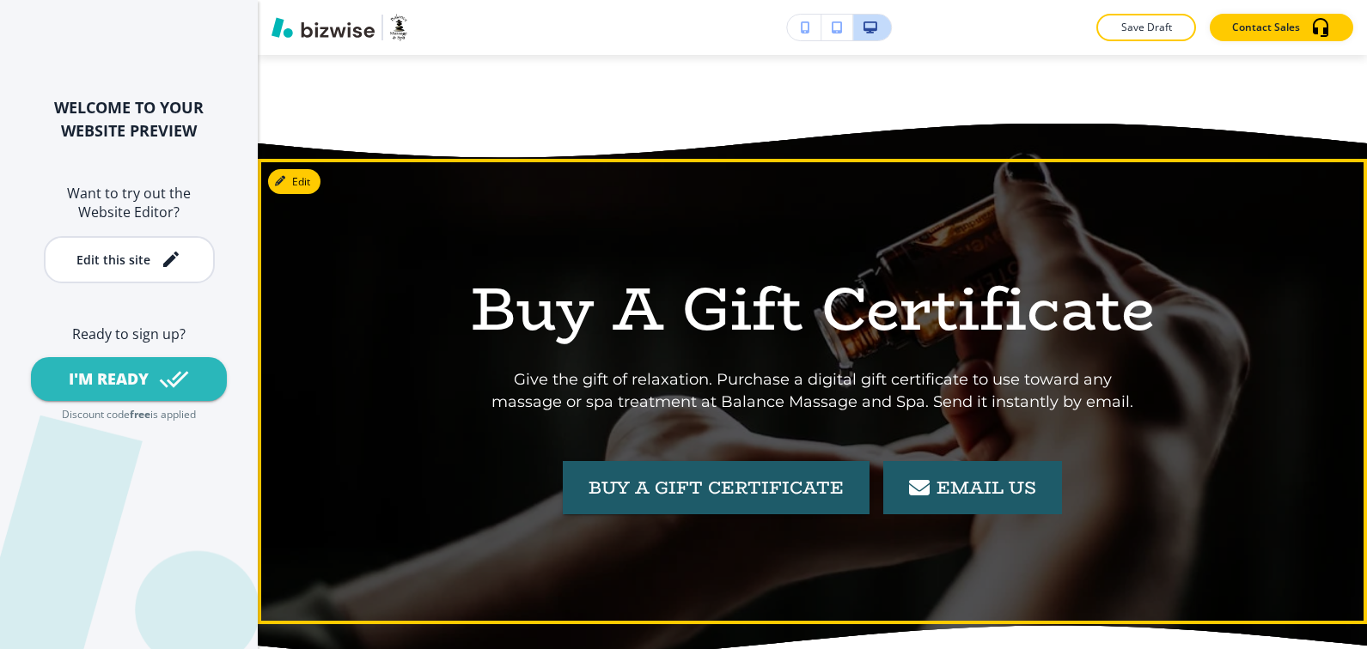
click at [949, 461] on link "email us" at bounding box center [972, 487] width 179 height 53
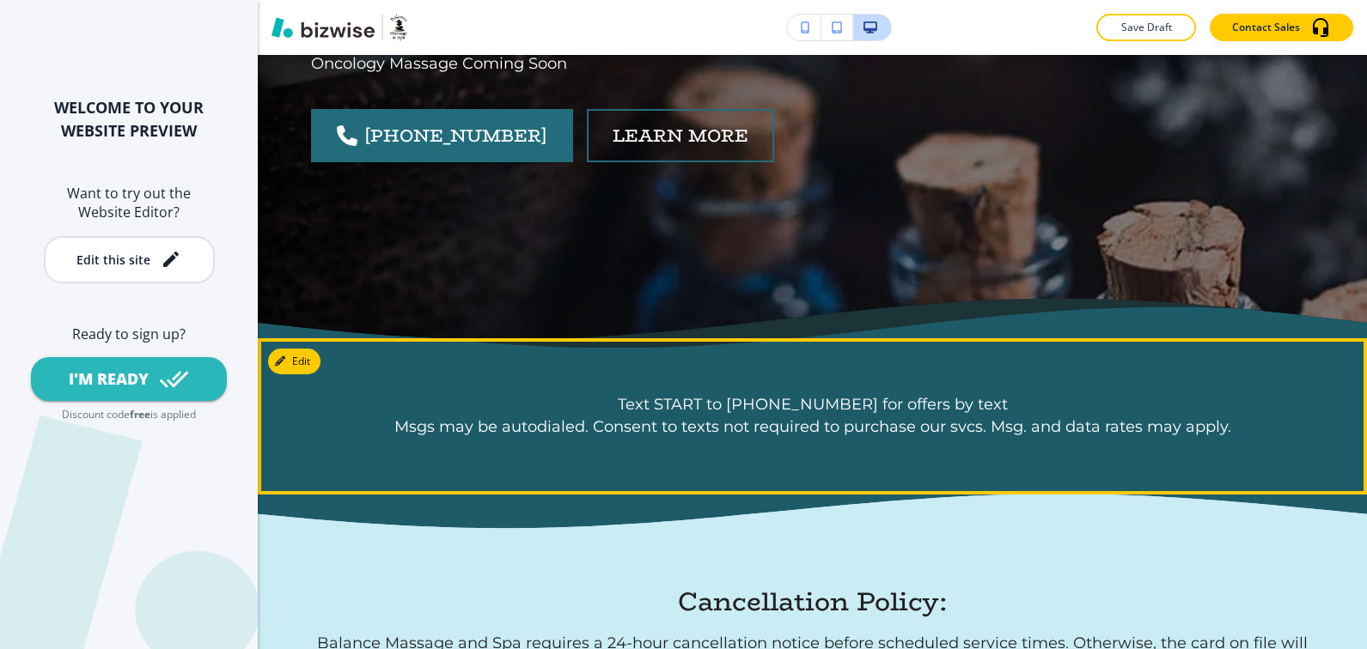
scroll to position [720, 0]
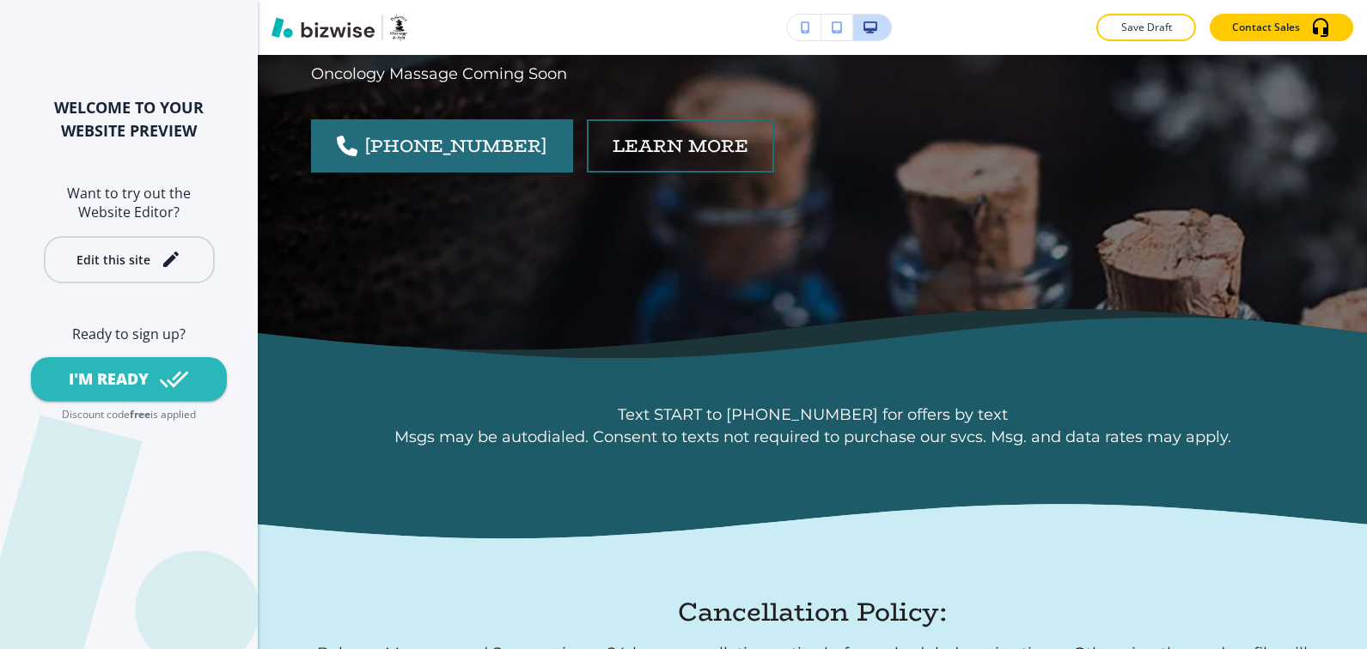
click at [131, 257] on div "Edit this site" at bounding box center [113, 259] width 74 height 13
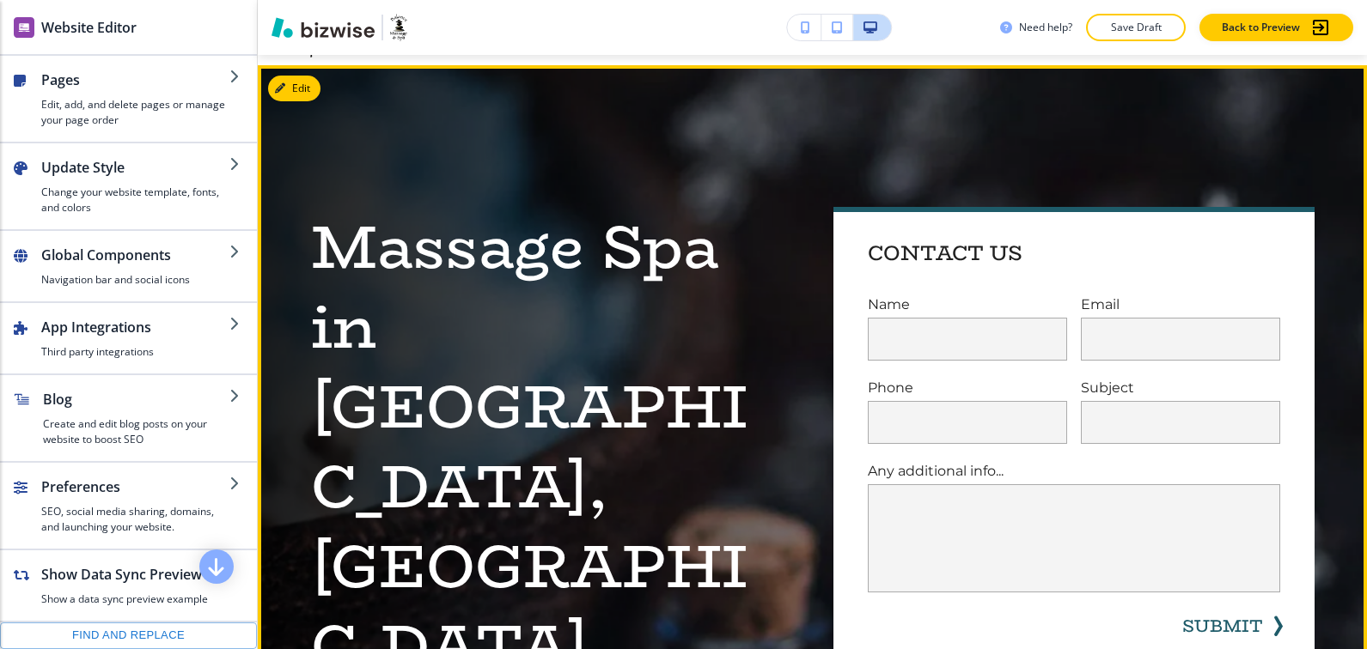
scroll to position [79, 0]
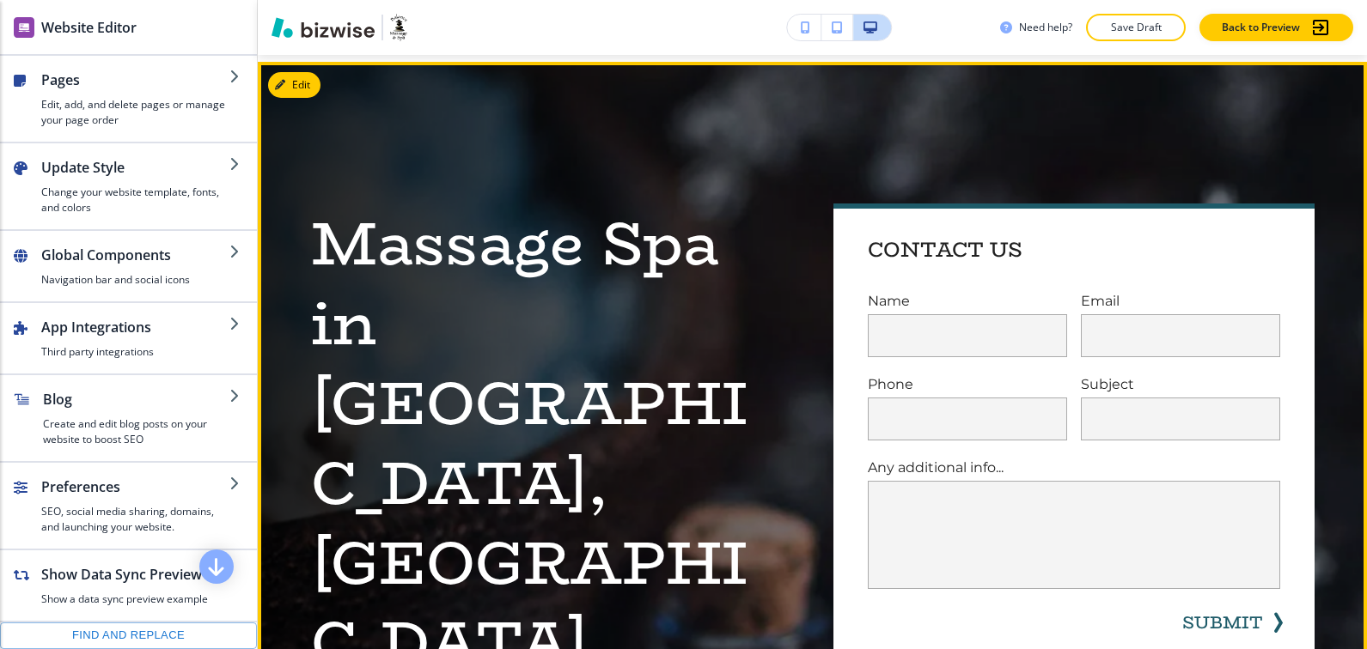
click at [307, 82] on button "Edit This Section" at bounding box center [326, 85] width 116 height 26
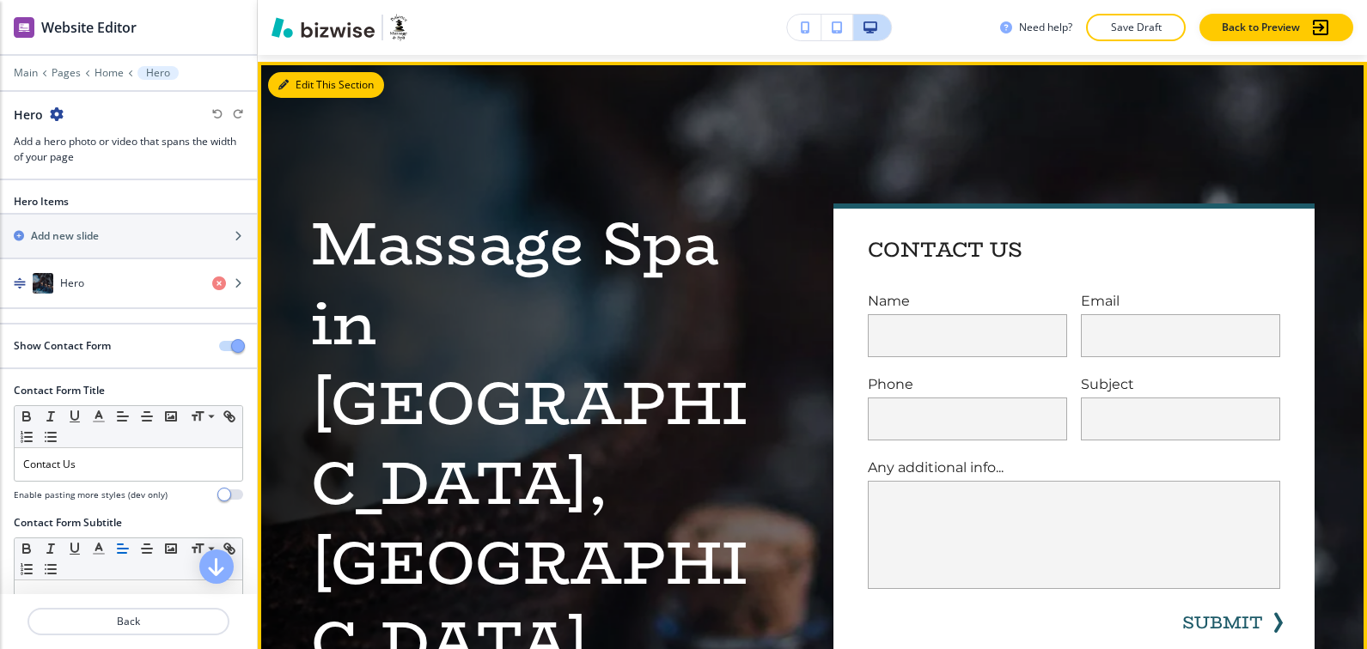
scroll to position [86, 0]
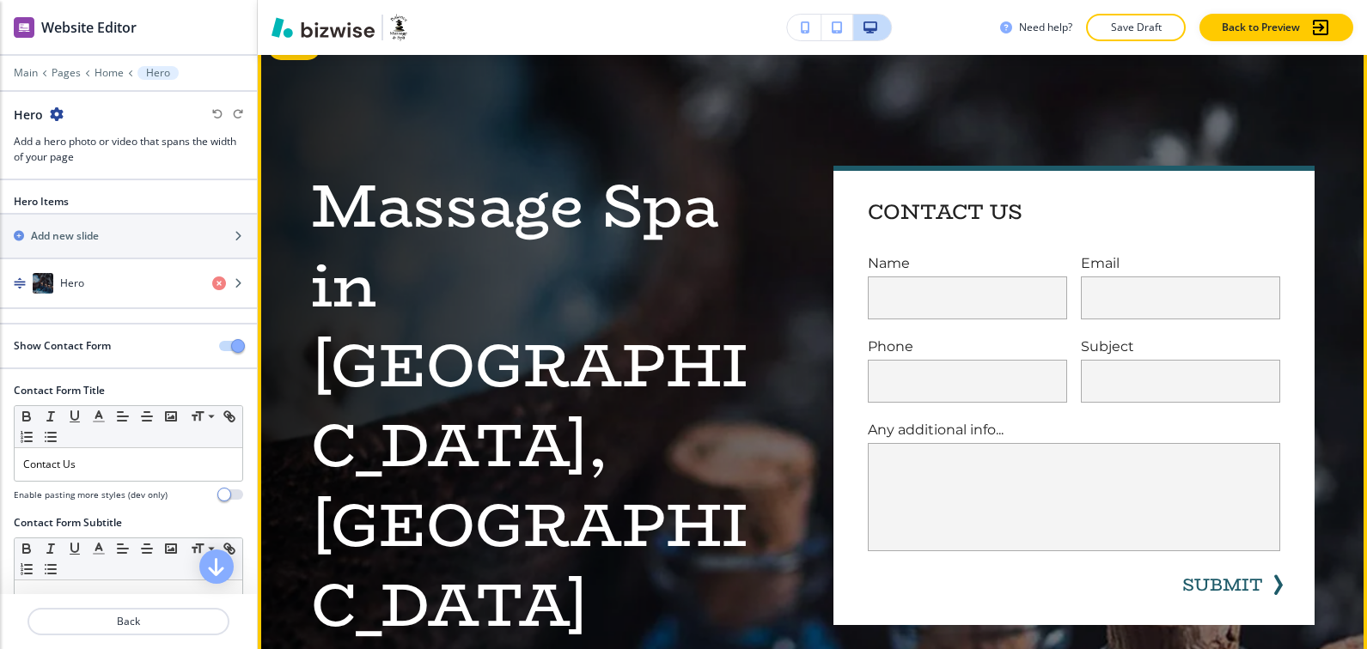
scroll to position [3, 0]
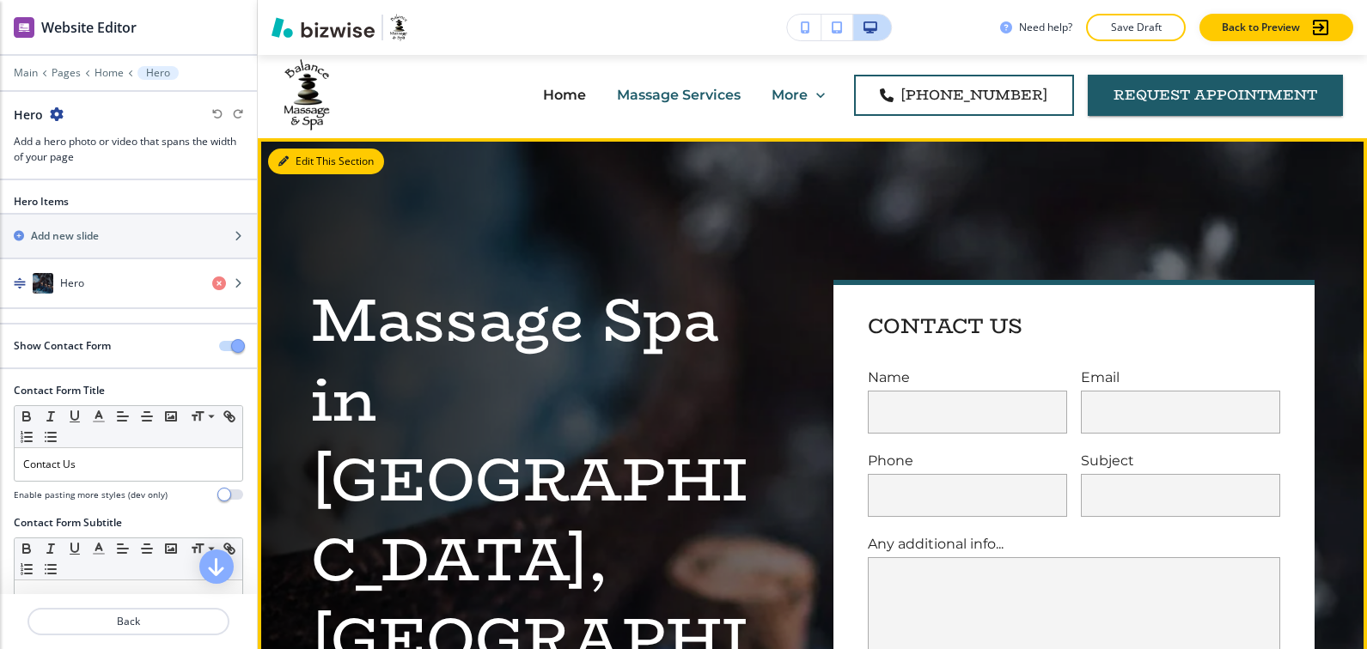
click at [301, 159] on button "Edit This Section" at bounding box center [326, 162] width 116 height 26
